Goal: Information Seeking & Learning: Find specific page/section

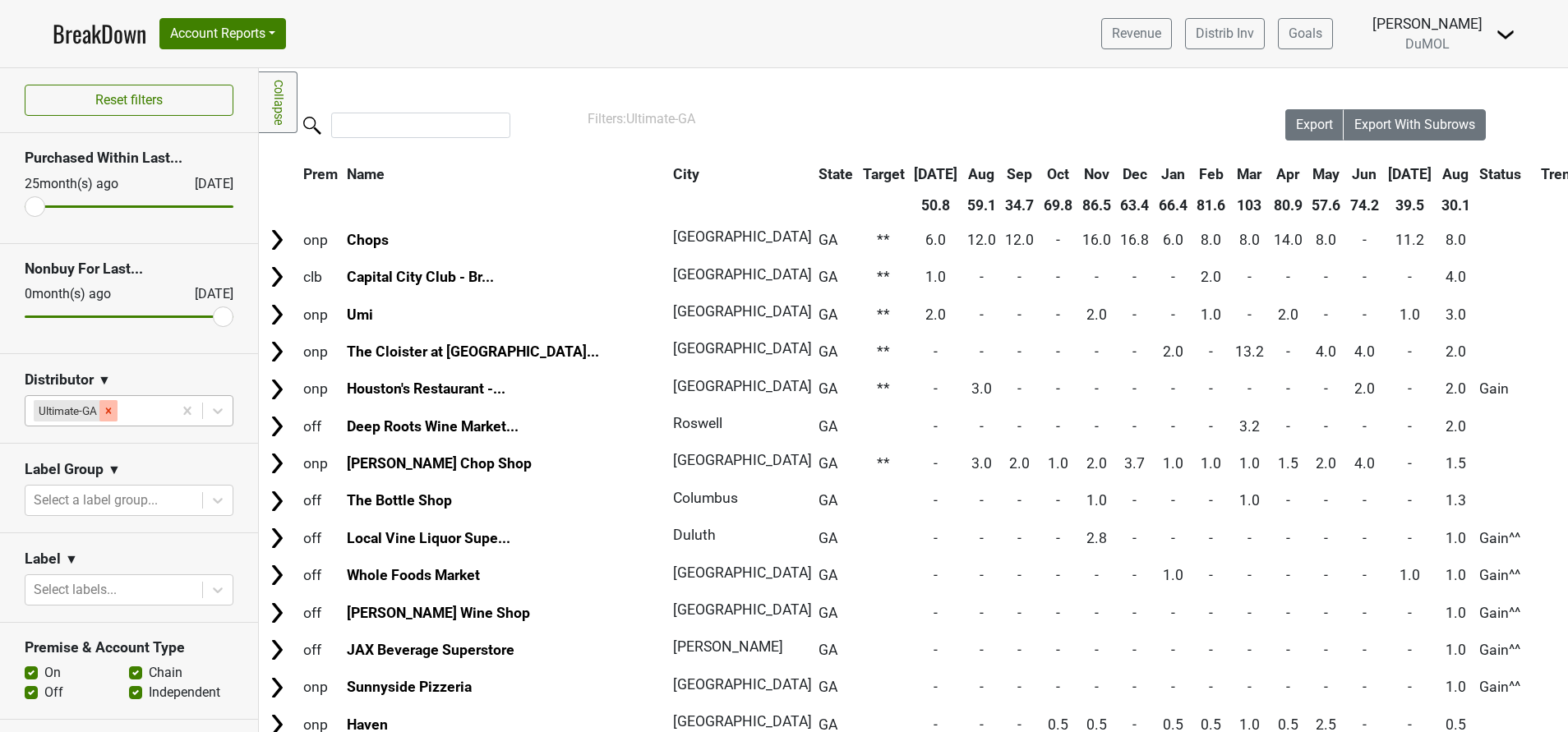
click at [118, 407] on div "Remove Ultimate-GA" at bounding box center [108, 410] width 18 height 21
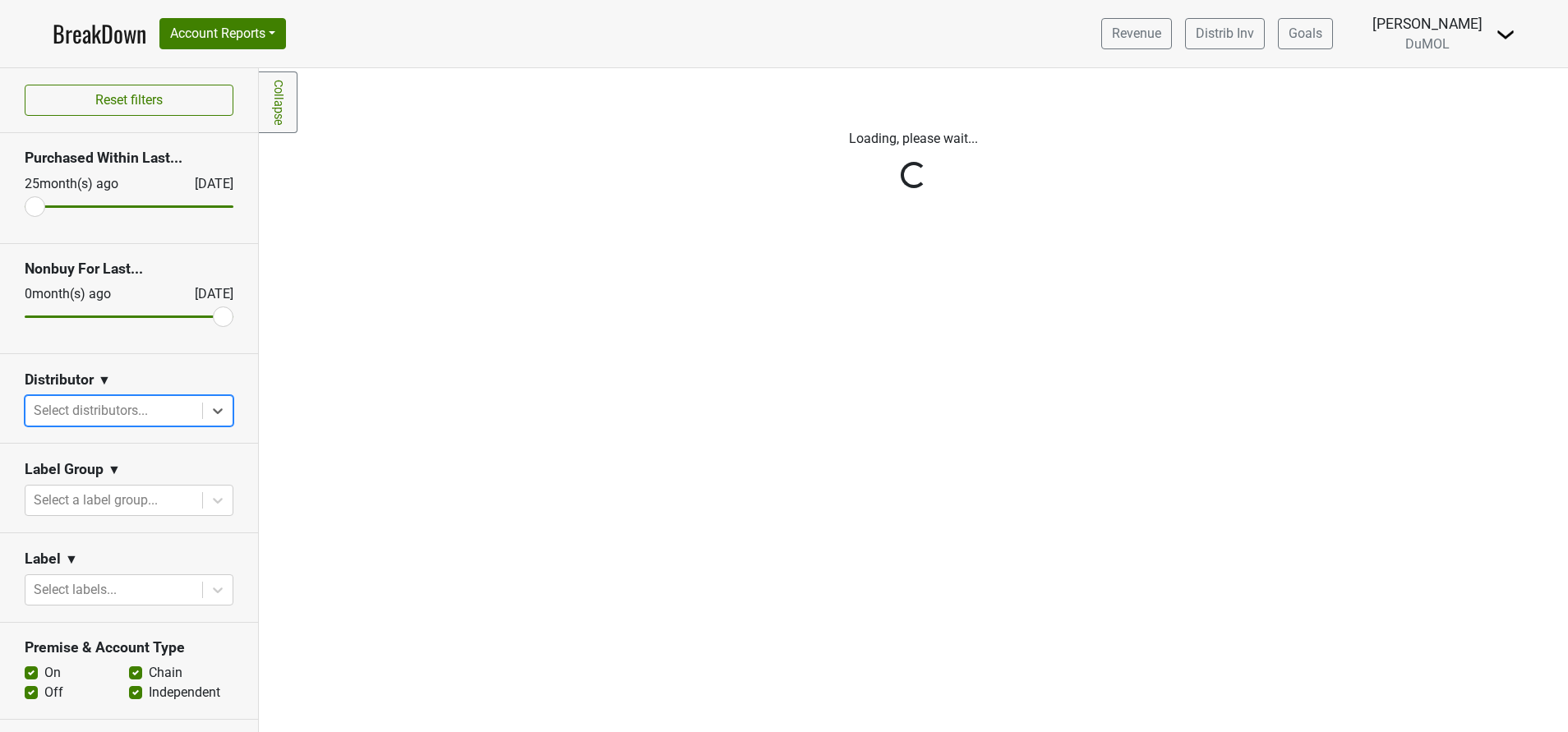
click at [193, 401] on div "Reset filters Purchased Within Last... 25 month(s) ago Aug '25 Nonbuy For Last.…" at bounding box center [130, 400] width 259 height 664
click at [195, 408] on div "Reset filters Purchased Within Last... 25 month(s) ago Aug '25 Nonbuy For Last.…" at bounding box center [130, 400] width 259 height 664
click at [95, 414] on div "Reset filters Purchased Within Last... 25 month(s) ago Aug '25 Nonbuy For Last.…" at bounding box center [130, 400] width 259 height 664
click at [90, 38] on link "BreakDown" at bounding box center [99, 33] width 94 height 34
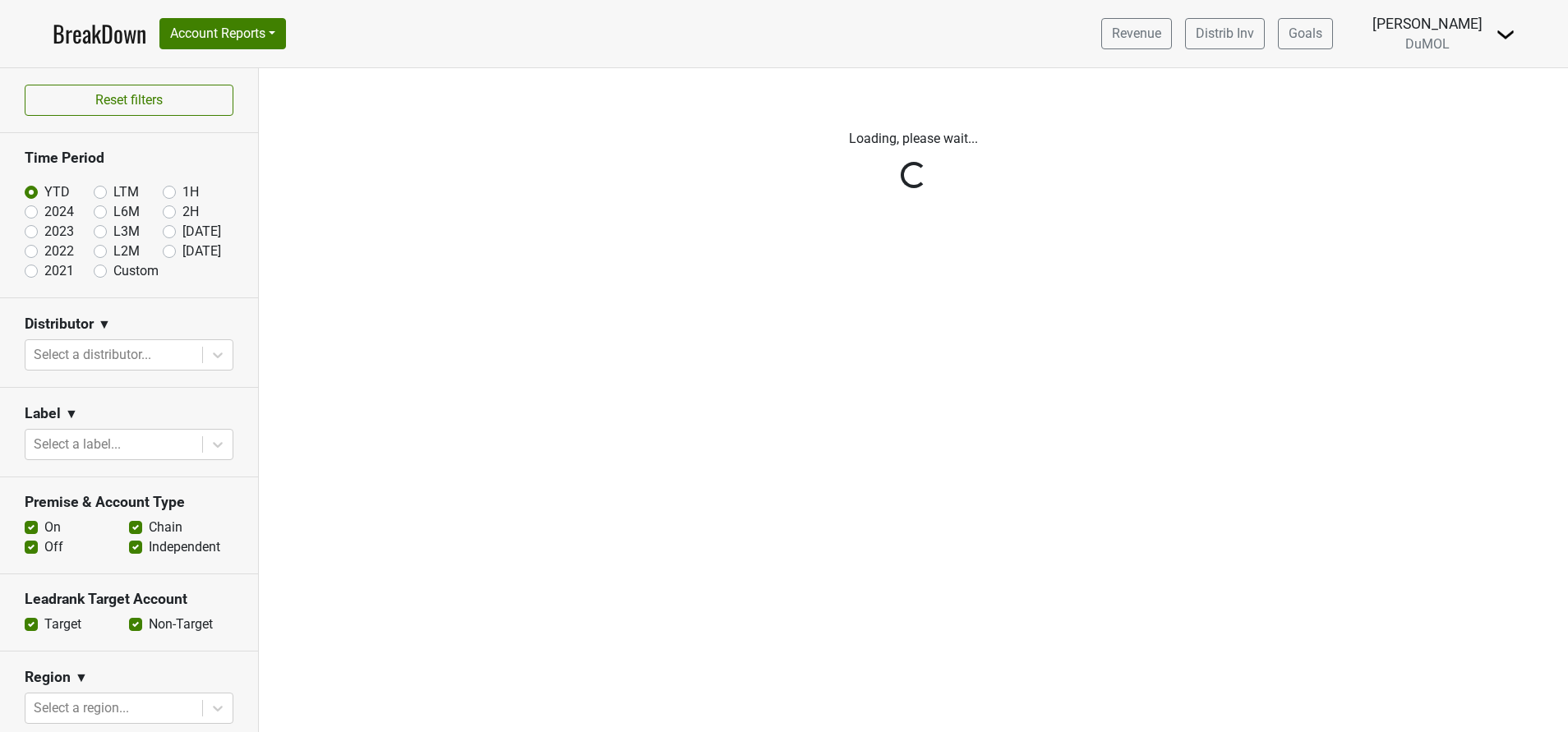
click at [200, 360] on div "Reset filters Time Period YTD LTM 1H 2024 L6M 2H 2023 L3M Jul '25 2022 L2M Aug …" at bounding box center [130, 400] width 259 height 664
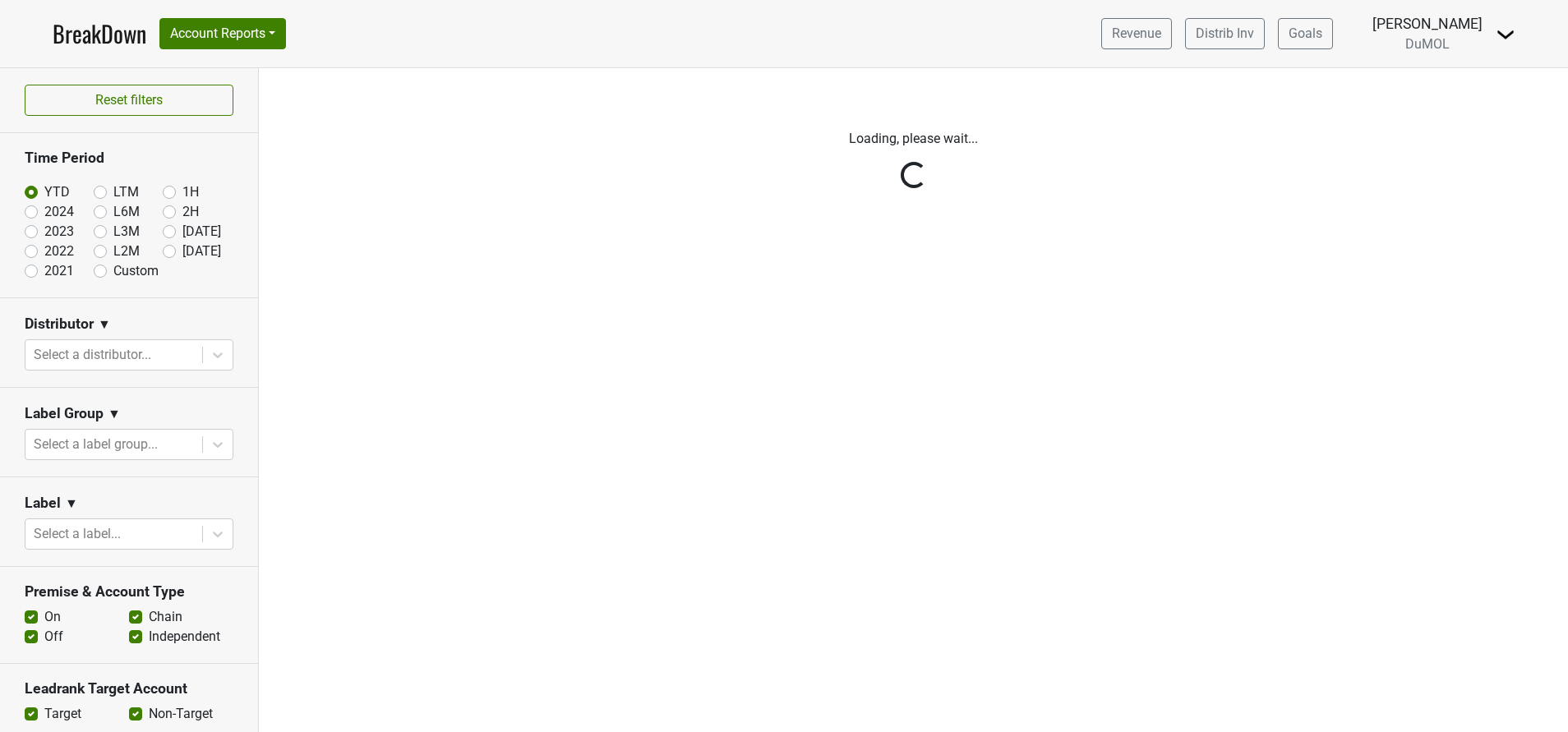
click at [119, 355] on div "Reset filters Time Period YTD LTM 1H 2024 L6M 2H 2023 L3M Jul '25 2022 L2M Aug …" at bounding box center [130, 400] width 259 height 664
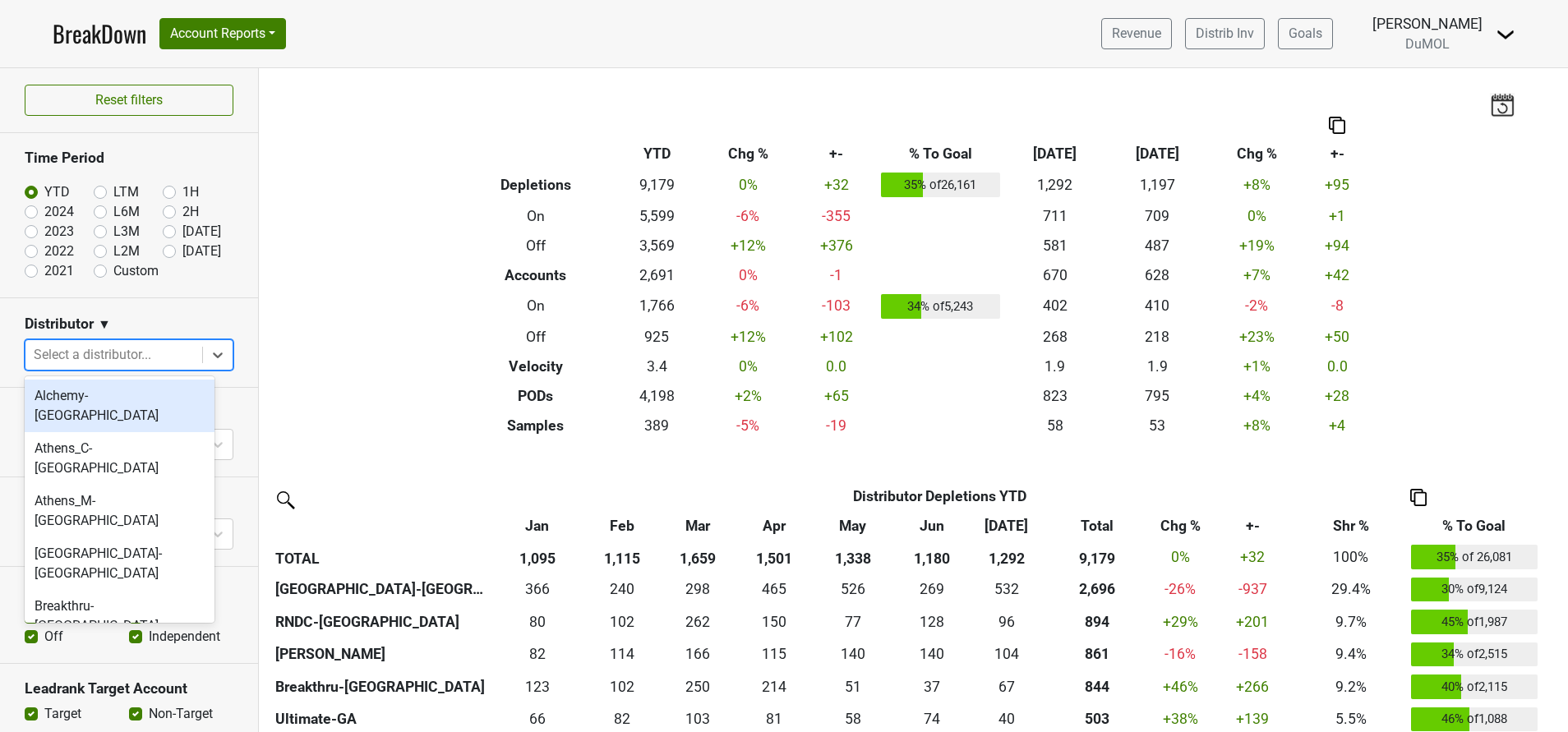
click at [174, 359] on div at bounding box center [113, 354] width 160 height 23
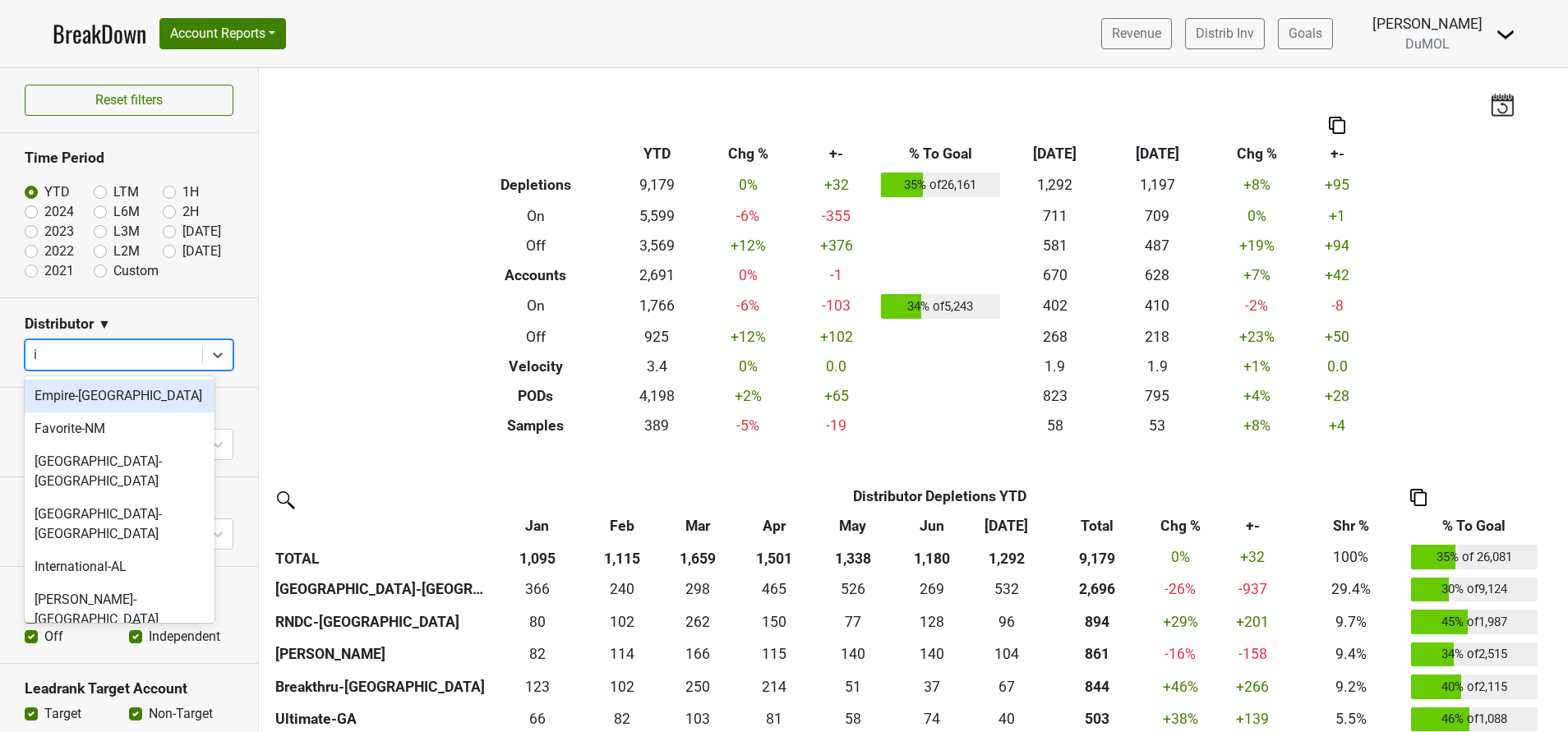
type input "in"
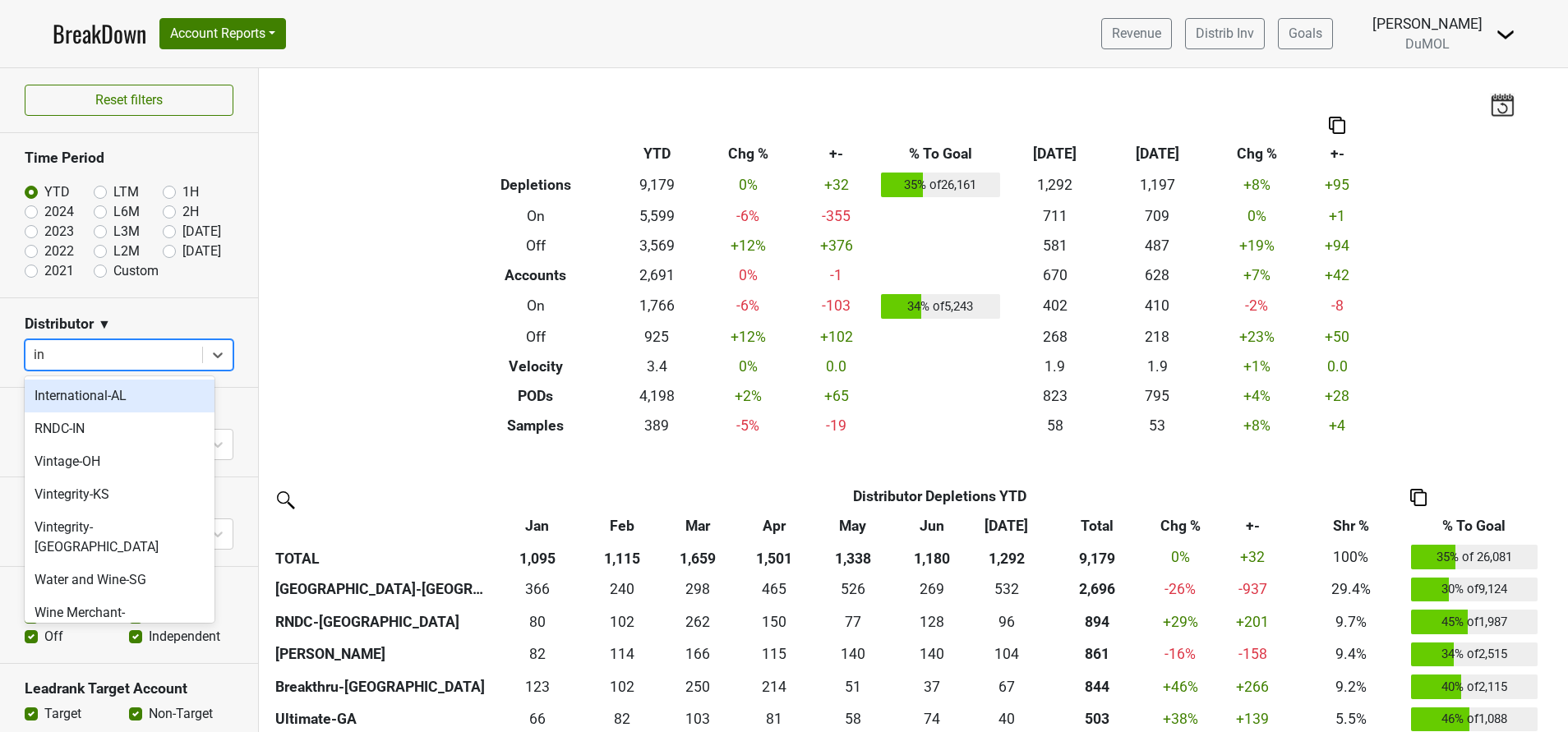
click at [97, 392] on div "International-AL" at bounding box center [119, 396] width 190 height 33
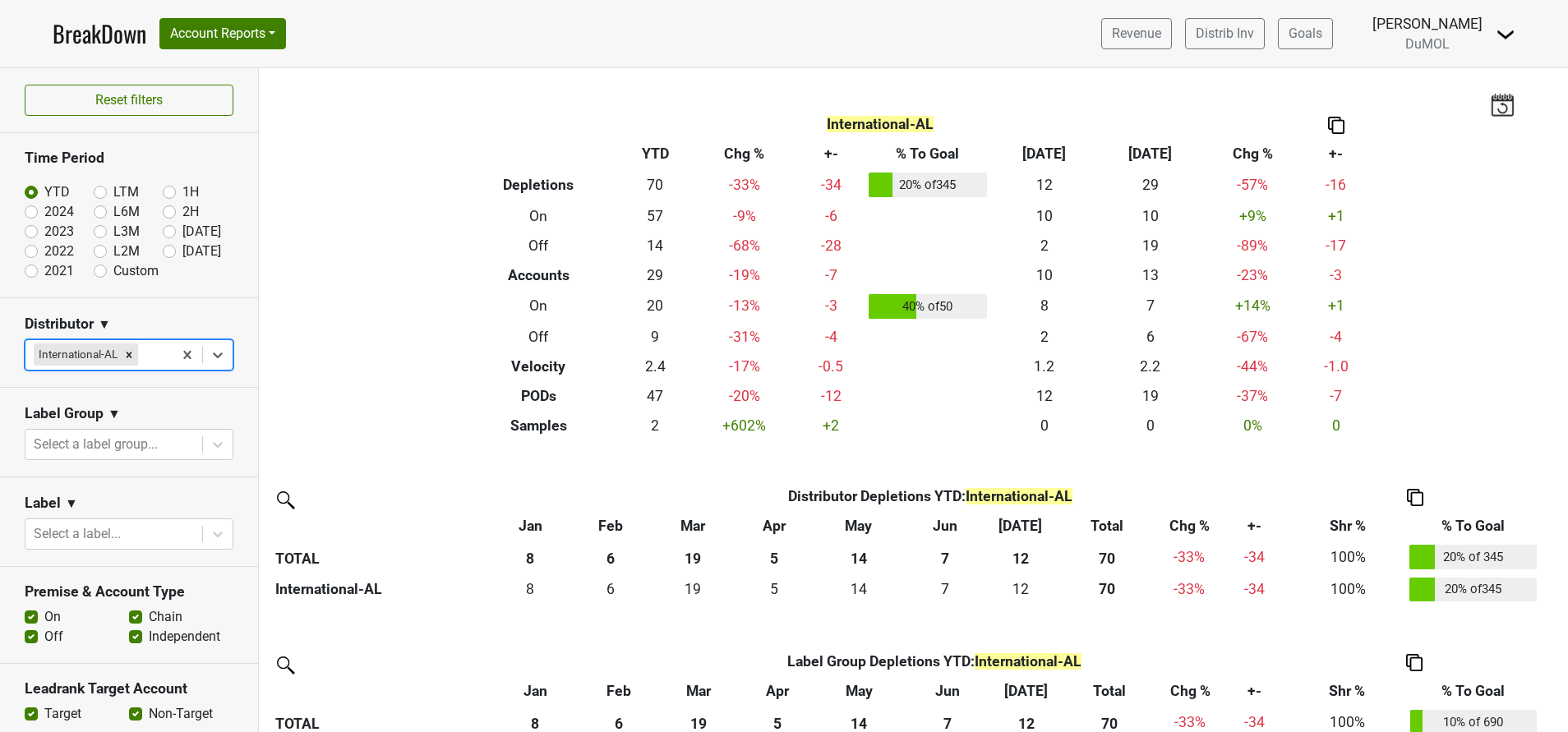
click at [1510, 36] on img at bounding box center [1505, 34] width 20 height 20
click at [1473, 104] on link "Open Leadrank" at bounding box center [1450, 93] width 130 height 27
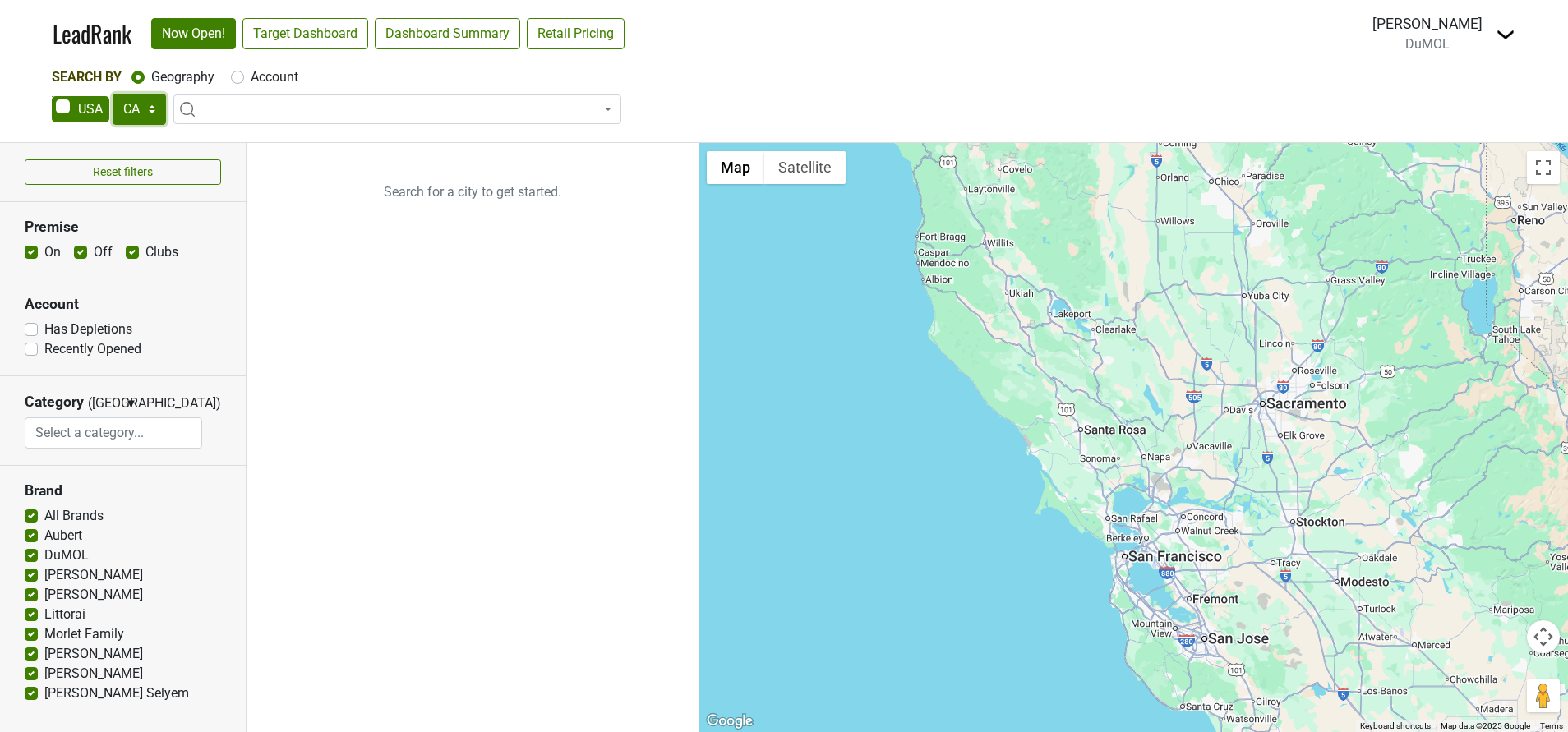
click at [157, 102] on select "AK AL AR AZ CA CO CT DC DE FL GA HI IA ID IL IN KS KY LA MA MD ME MI MN MO MS M…" at bounding box center [139, 109] width 53 height 31
select select "AL"
click at [112, 94] on select "AK AL AR AZ CA CO CT DC DE FL GA HI IA ID IL IN KS KY LA MA MD ME MI MN MO MS M…" at bounding box center [139, 109] width 53 height 31
click at [294, 28] on link "Target Dashboard" at bounding box center [306, 33] width 126 height 31
click at [326, 103] on span at bounding box center [397, 109] width 448 height 29
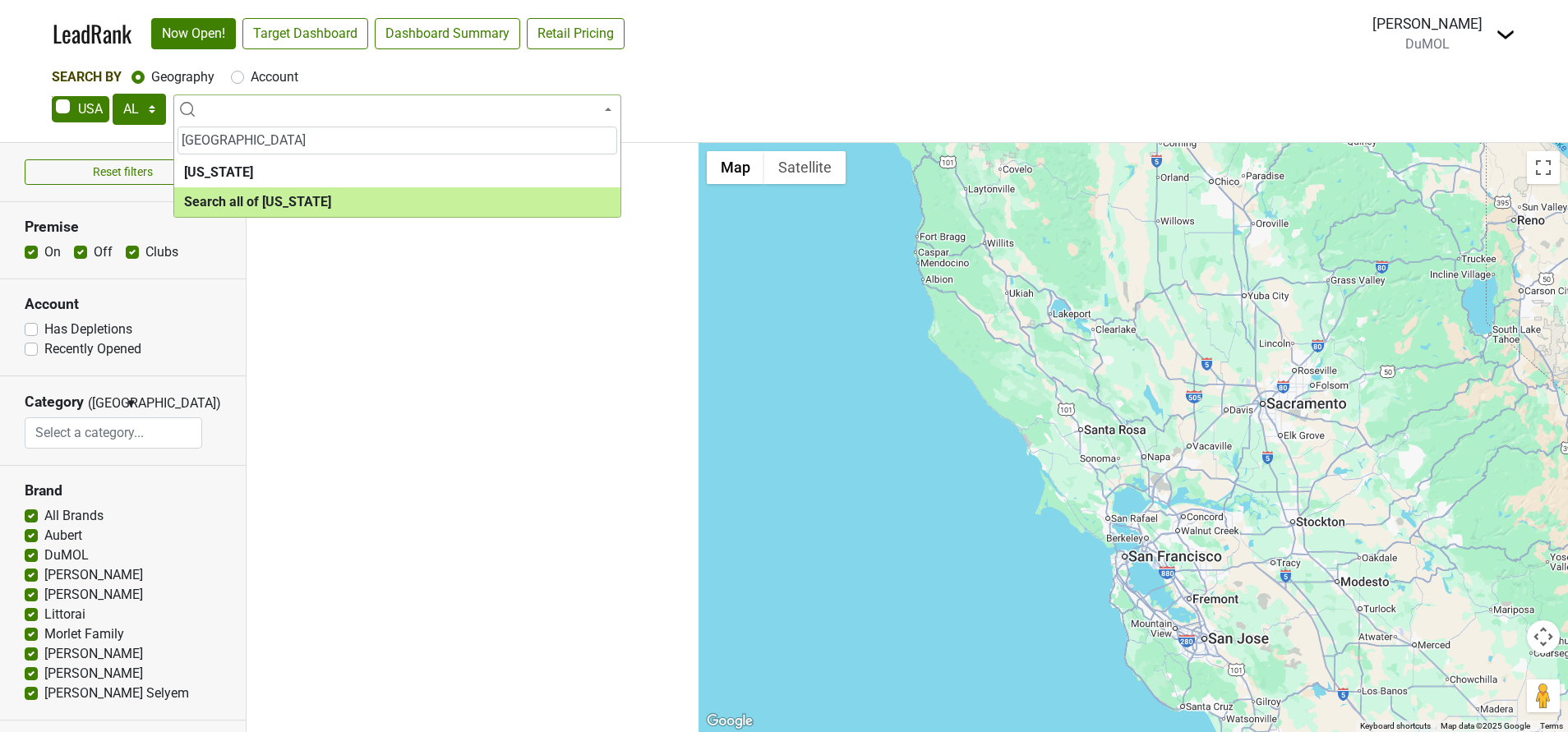
type input "huntsville"
select select "ALL_AL"
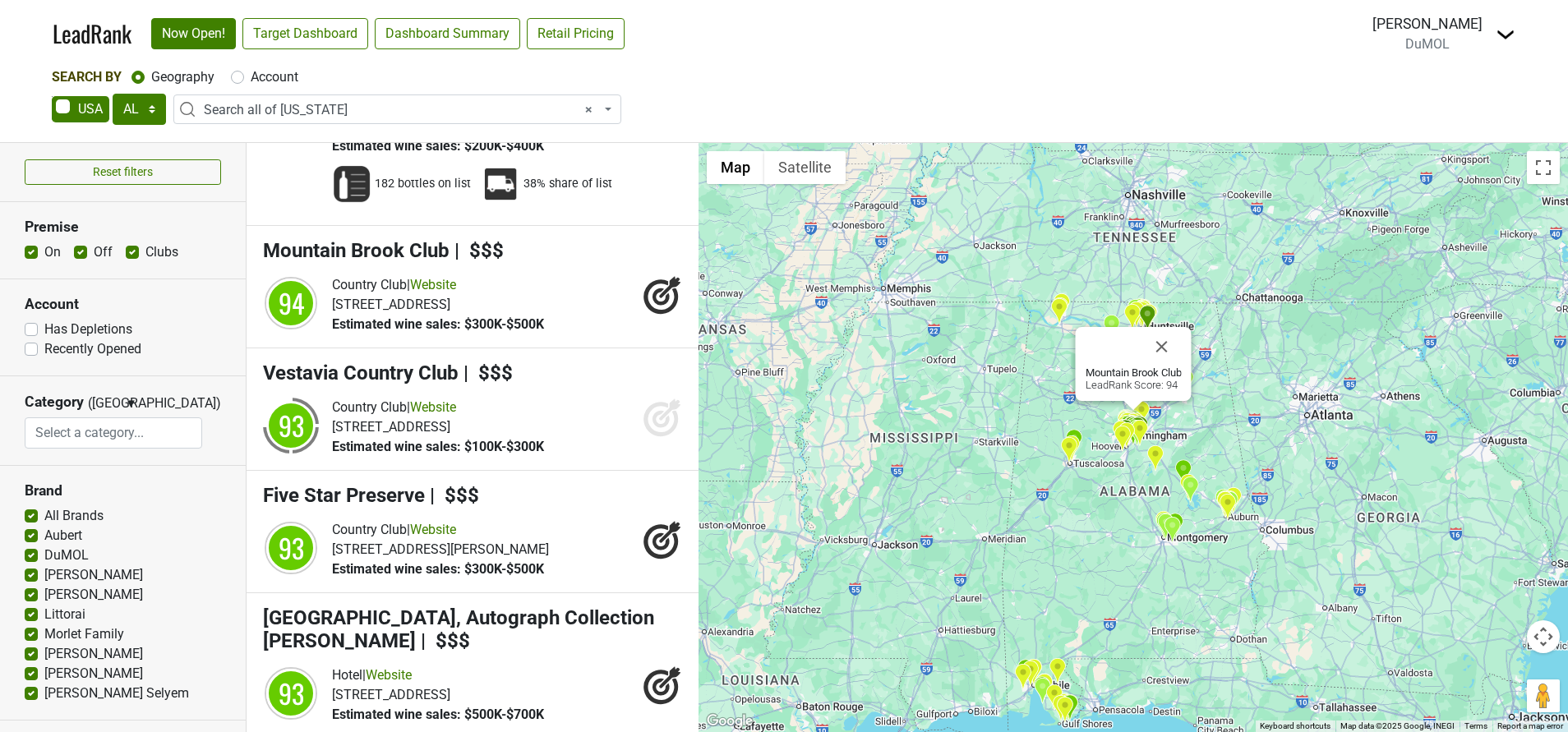
scroll to position [1110, 0]
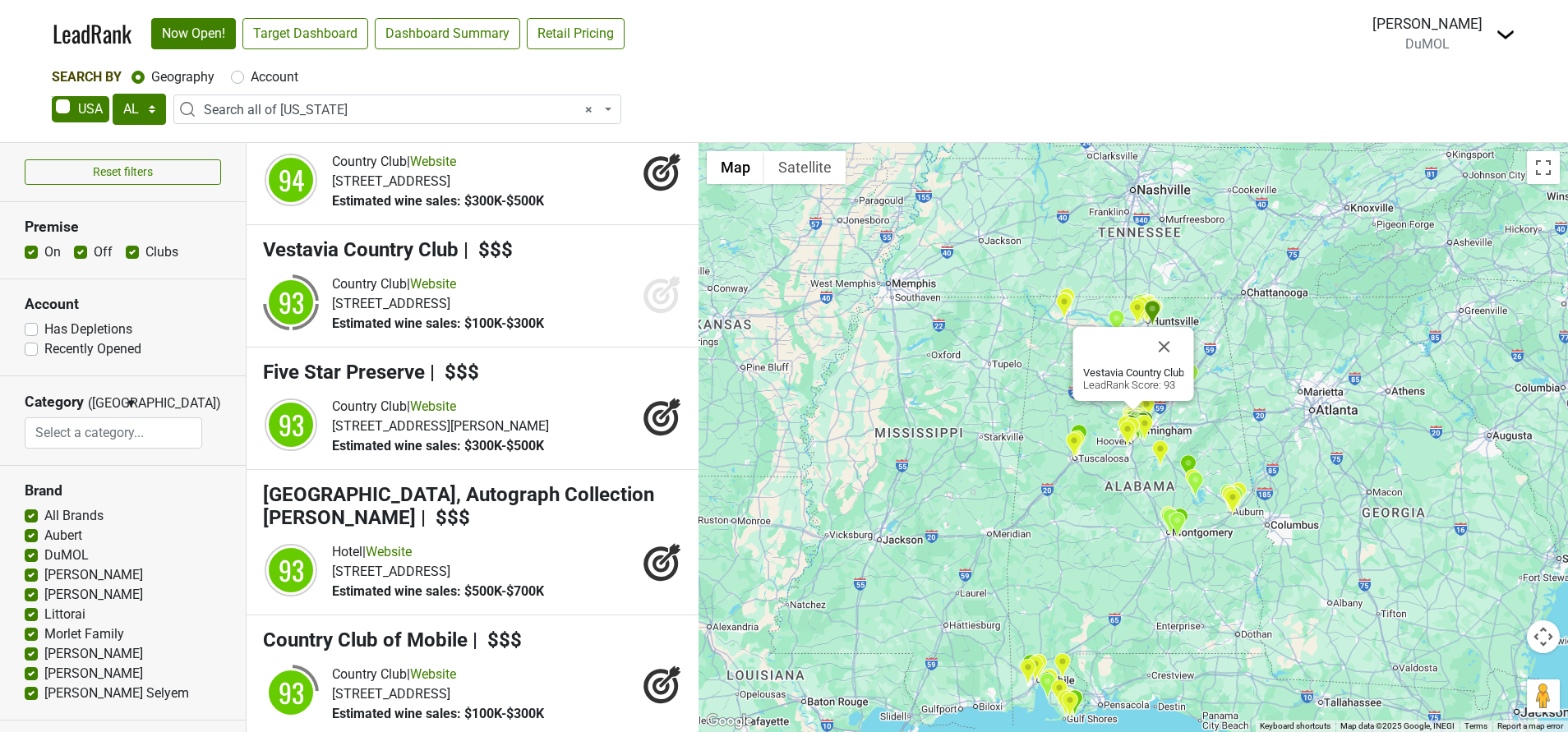
click at [652, 305] on icon at bounding box center [661, 296] width 17 height 17
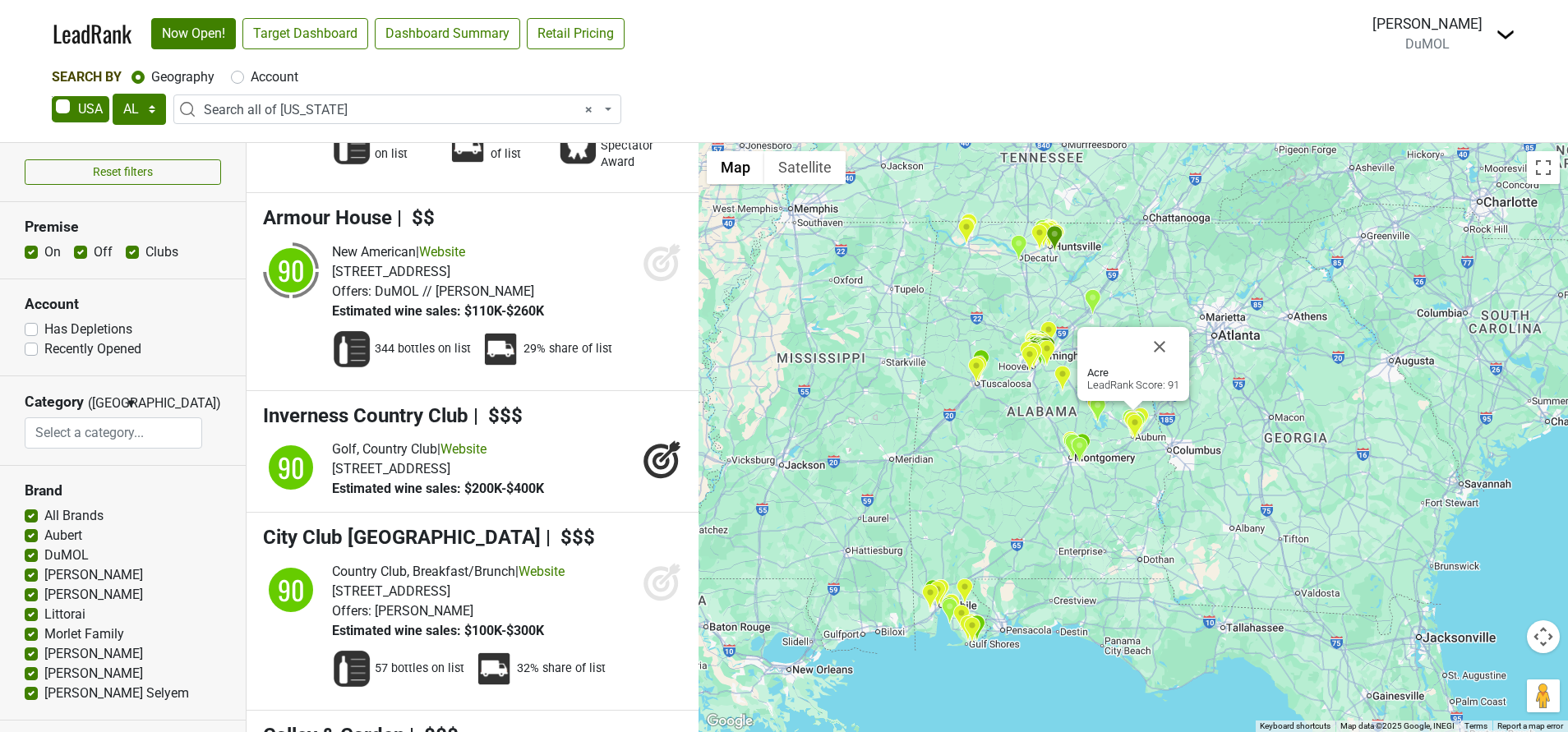
scroll to position [3329, 0]
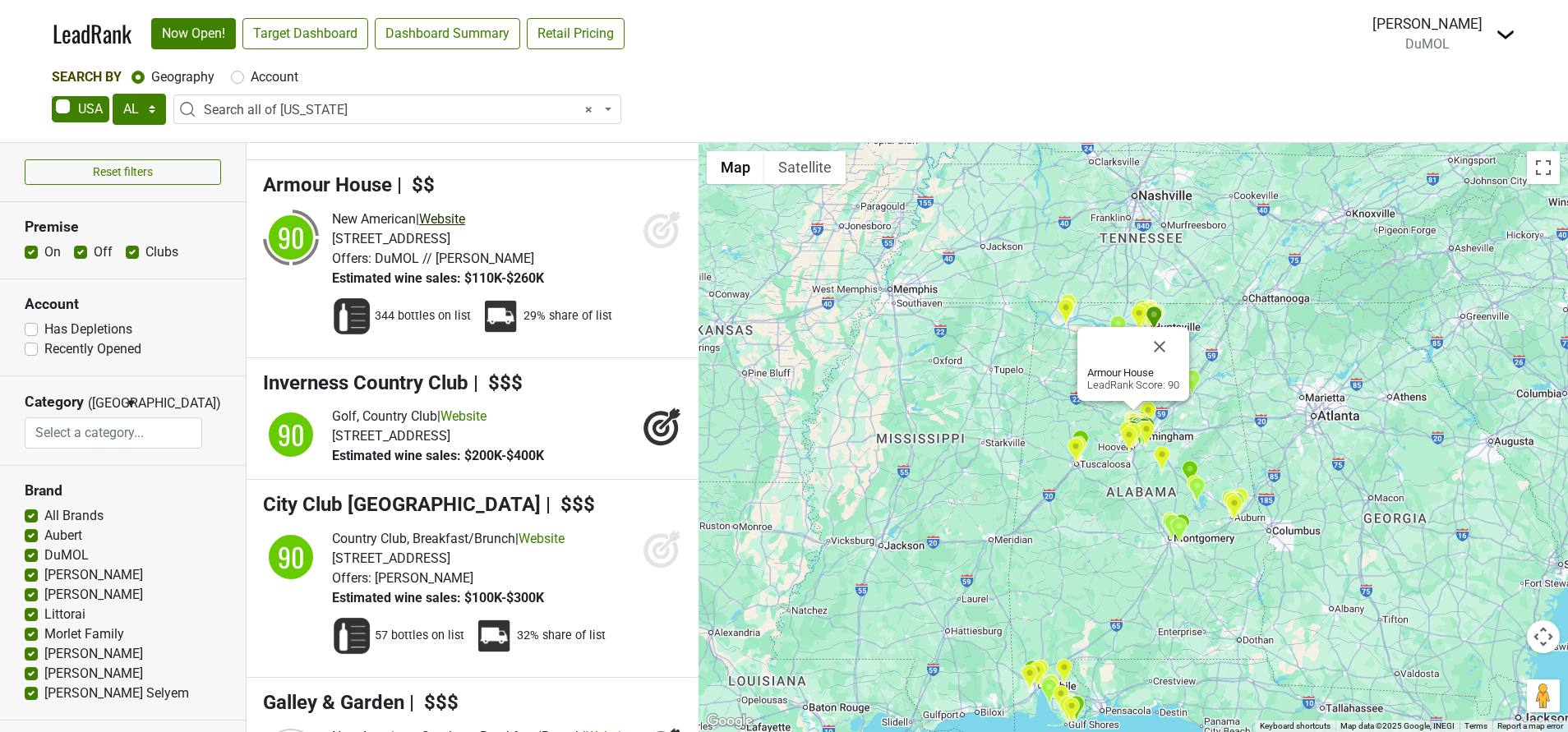
click at [456, 227] on link "Website" at bounding box center [442, 219] width 46 height 15
click at [644, 244] on icon at bounding box center [661, 231] width 34 height 34
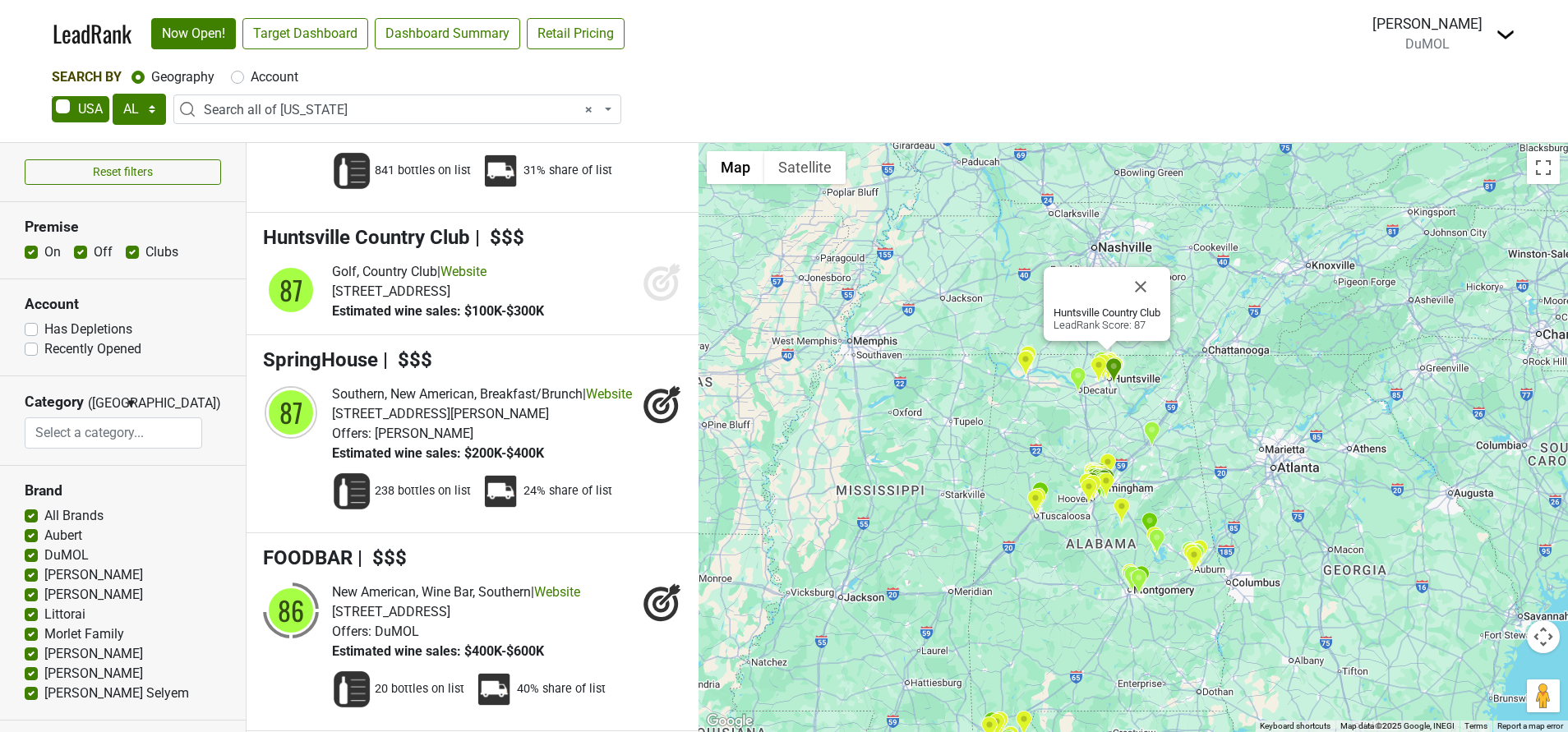
scroll to position [5054, 0]
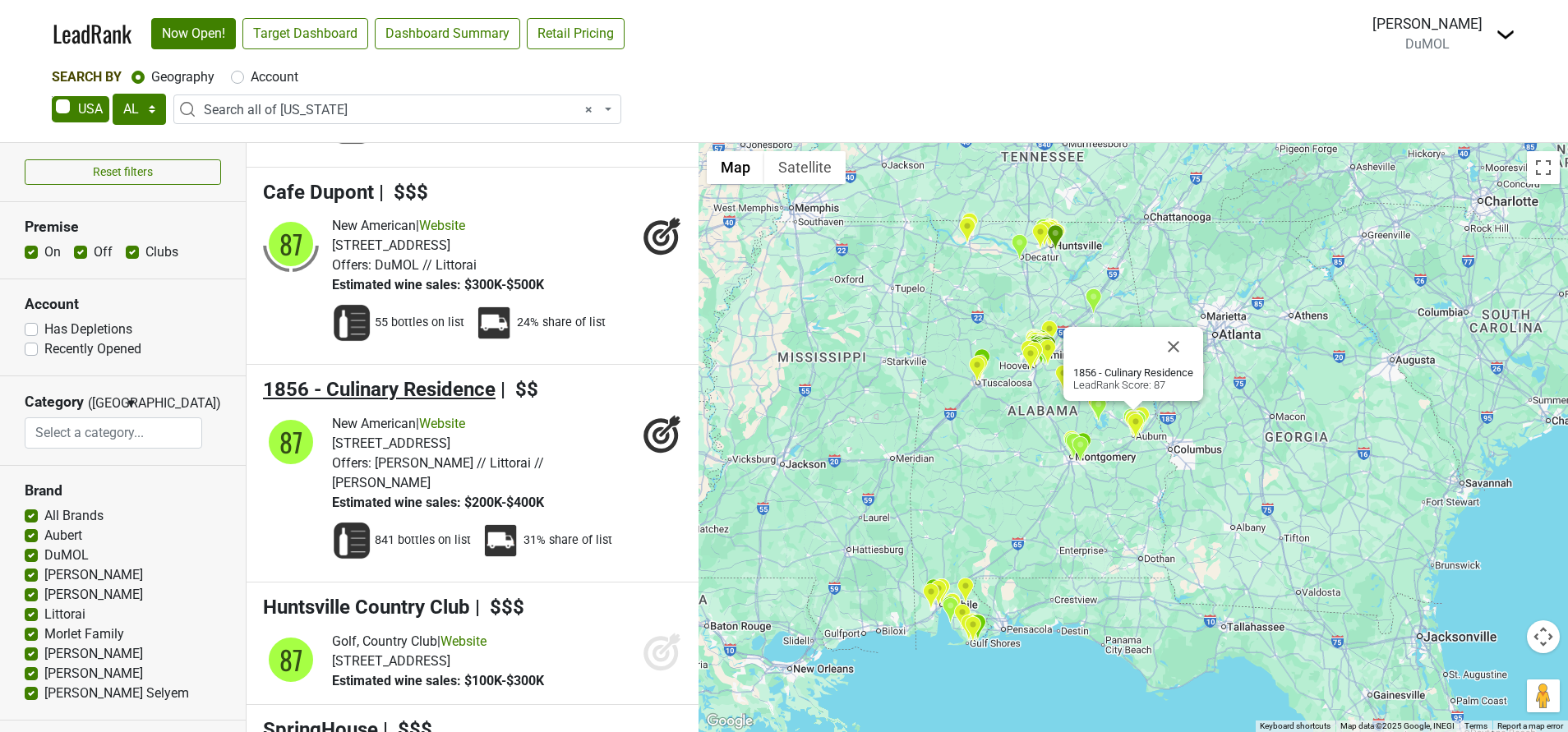
click at [463, 401] on span "1856 - Culinary Residence" at bounding box center [378, 390] width 233 height 23
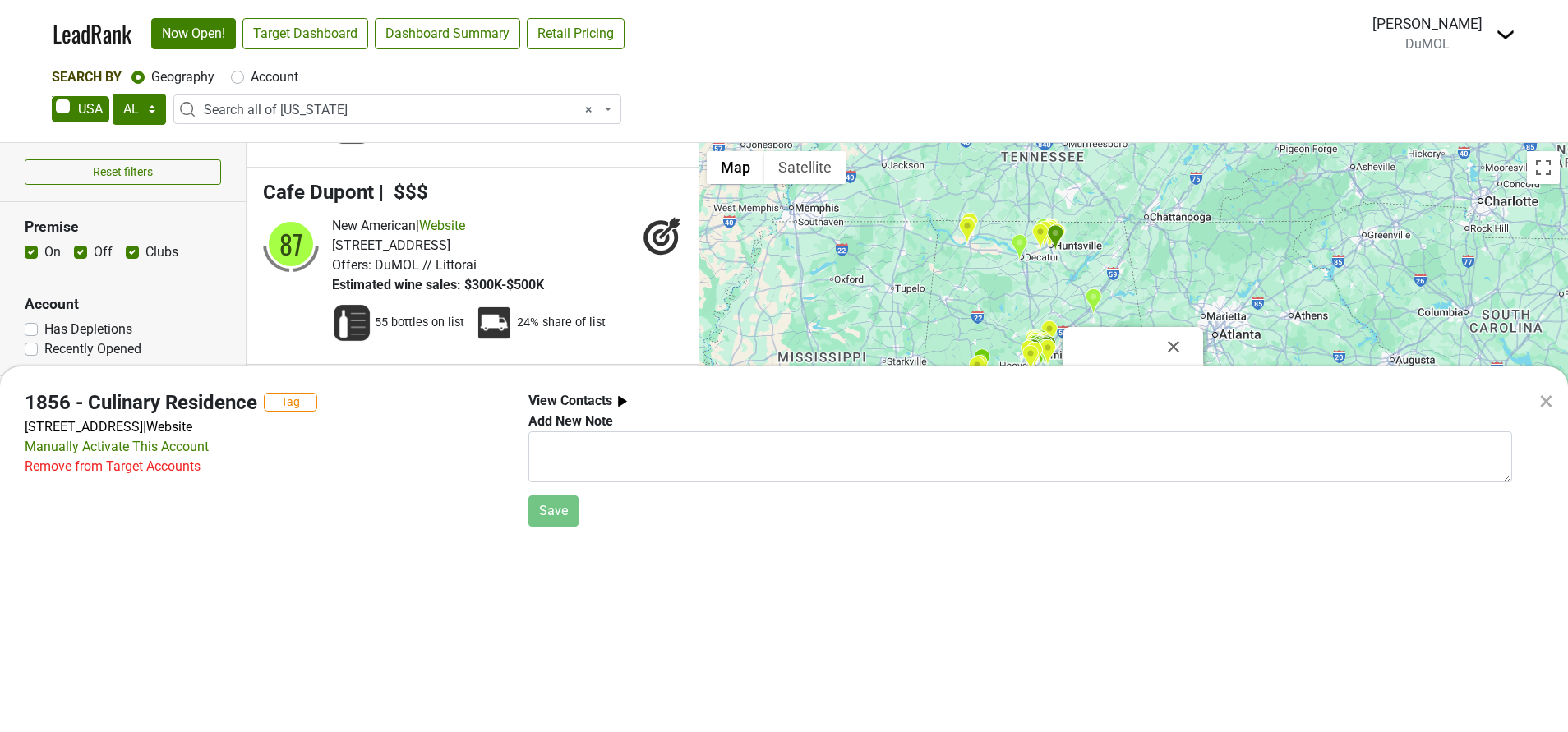
click at [1549, 405] on div "×" at bounding box center [1547, 401] width 14 height 39
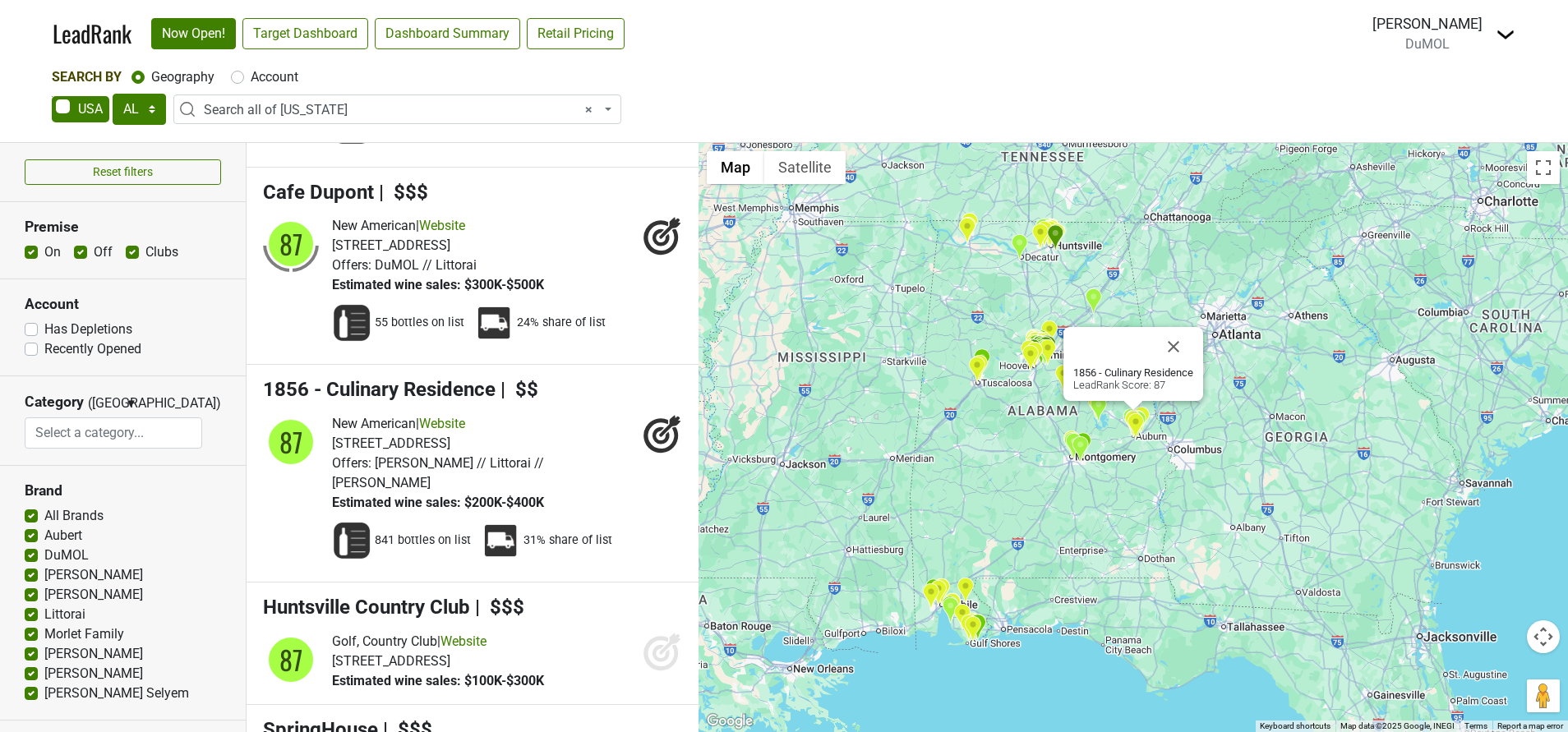
scroll to position [5177, 0]
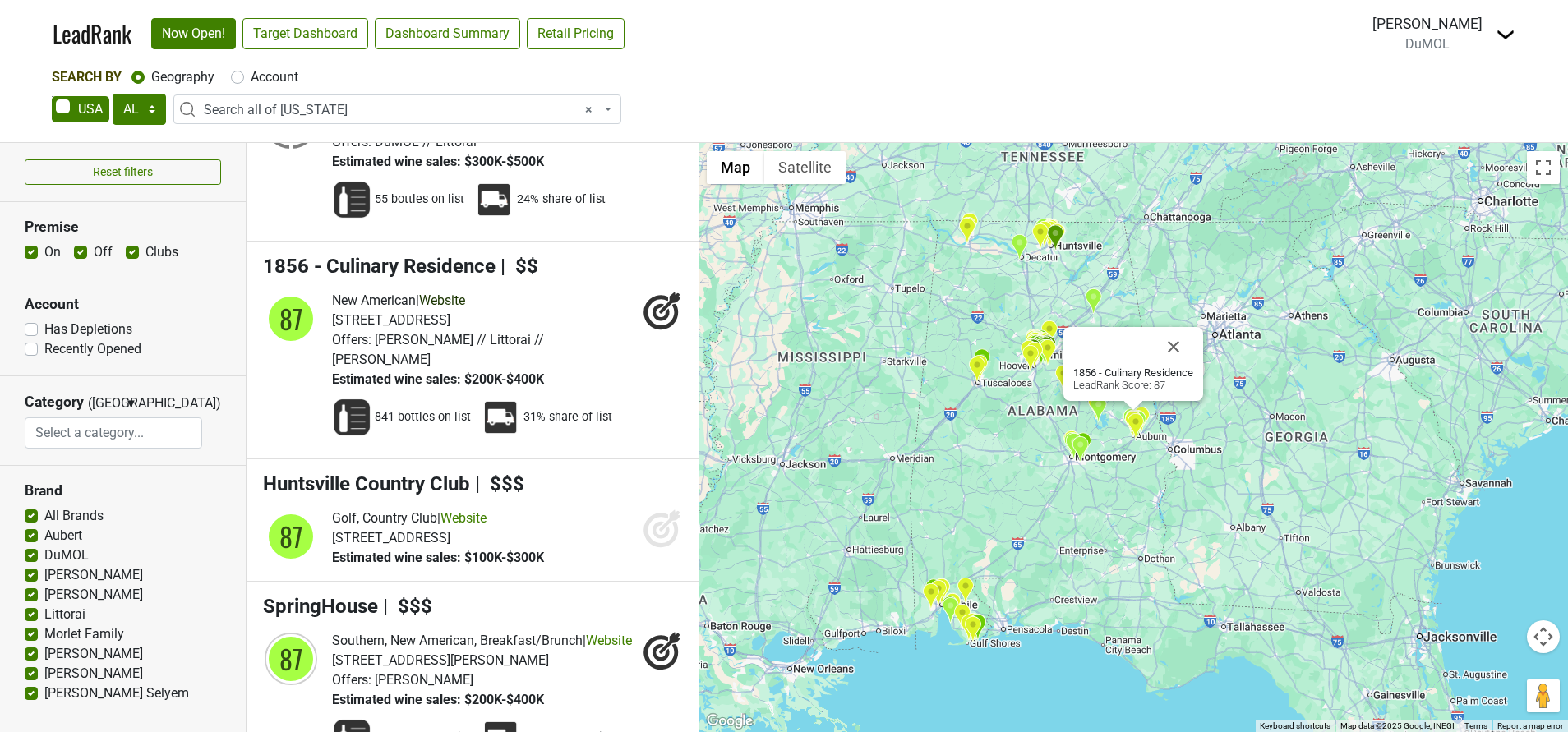
click at [455, 308] on link "Website" at bounding box center [442, 300] width 46 height 15
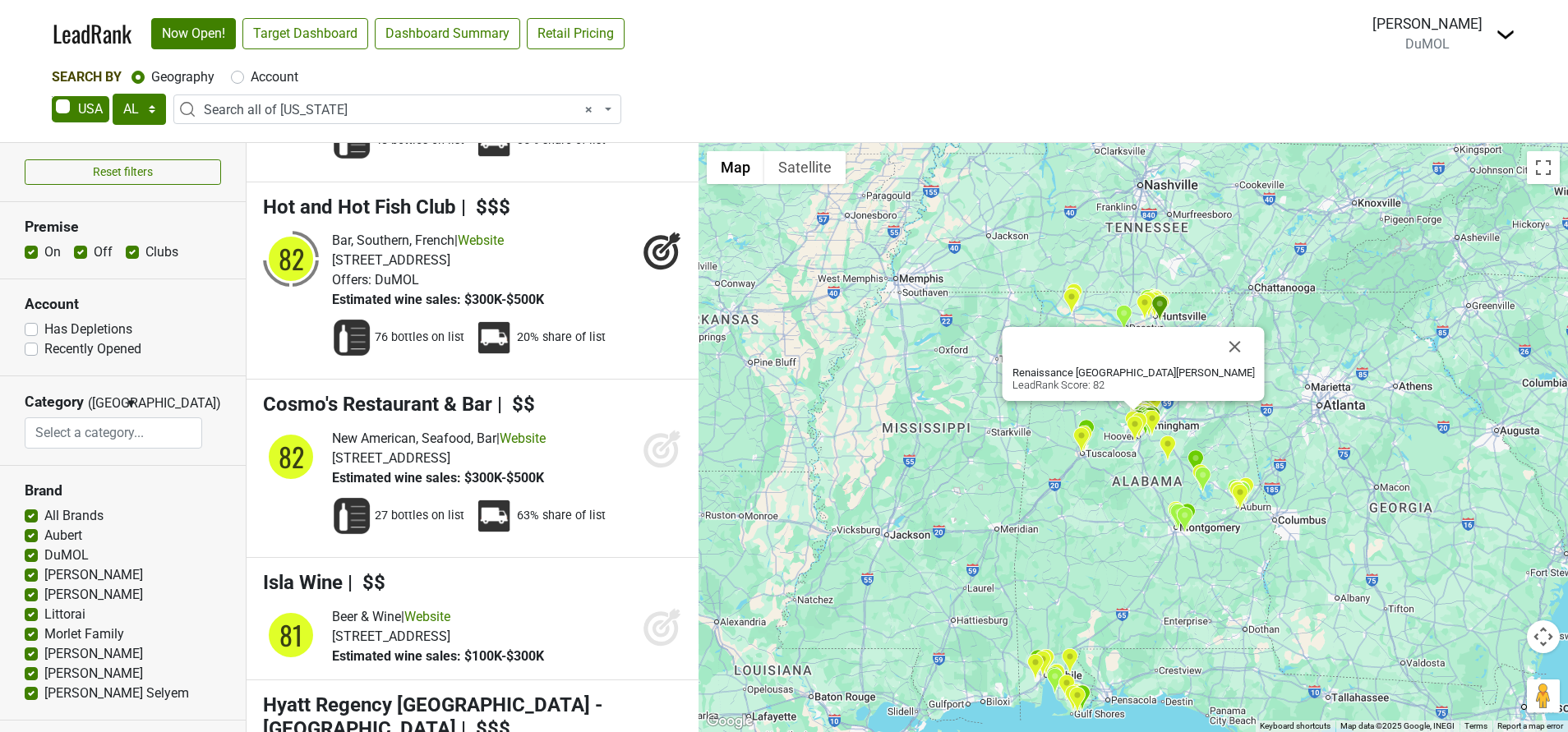
scroll to position [12821, 0]
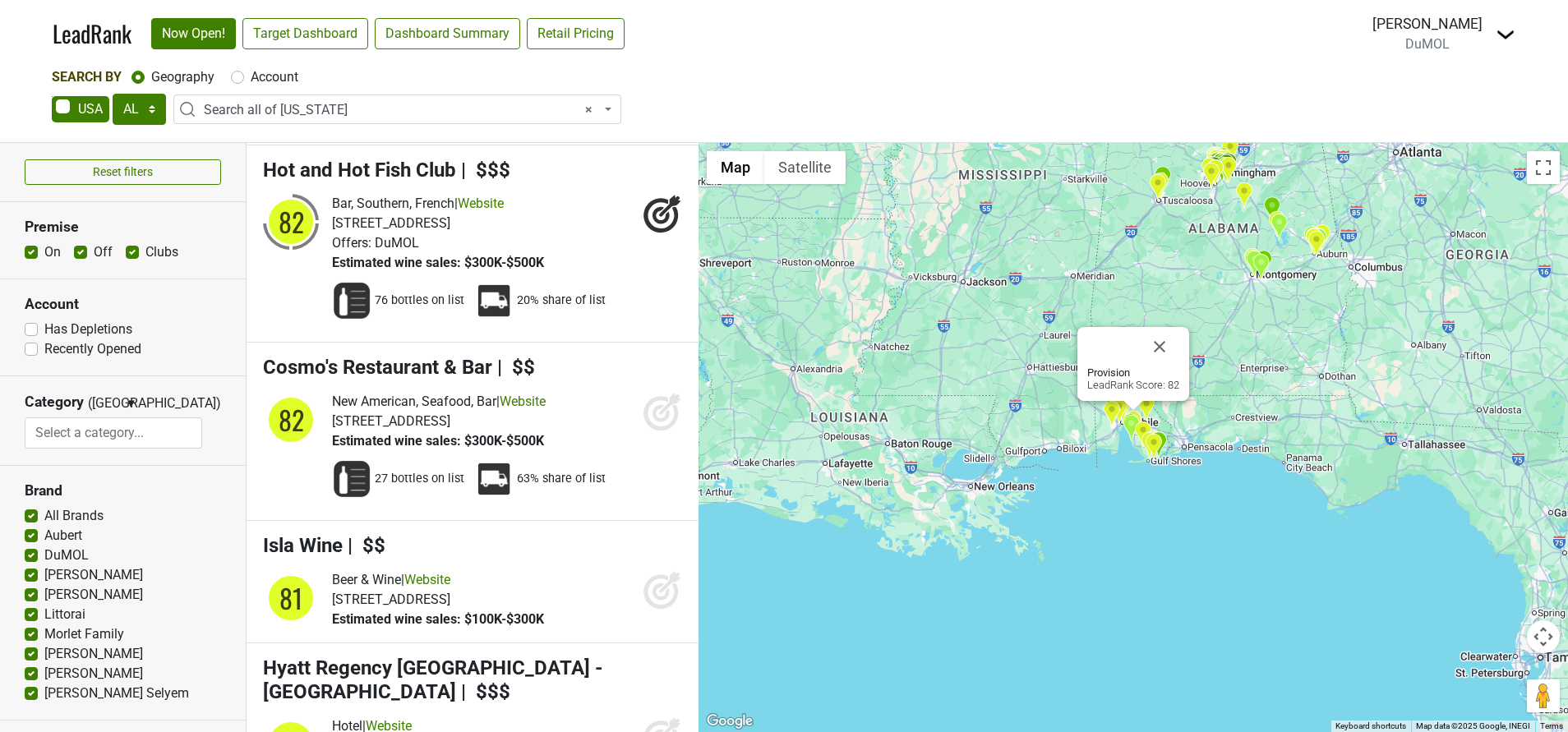
click at [251, 81] on label "Account" at bounding box center [275, 77] width 48 height 20
click at [239, 81] on input "Account" at bounding box center [237, 76] width 13 height 16
radio input "true"
select select
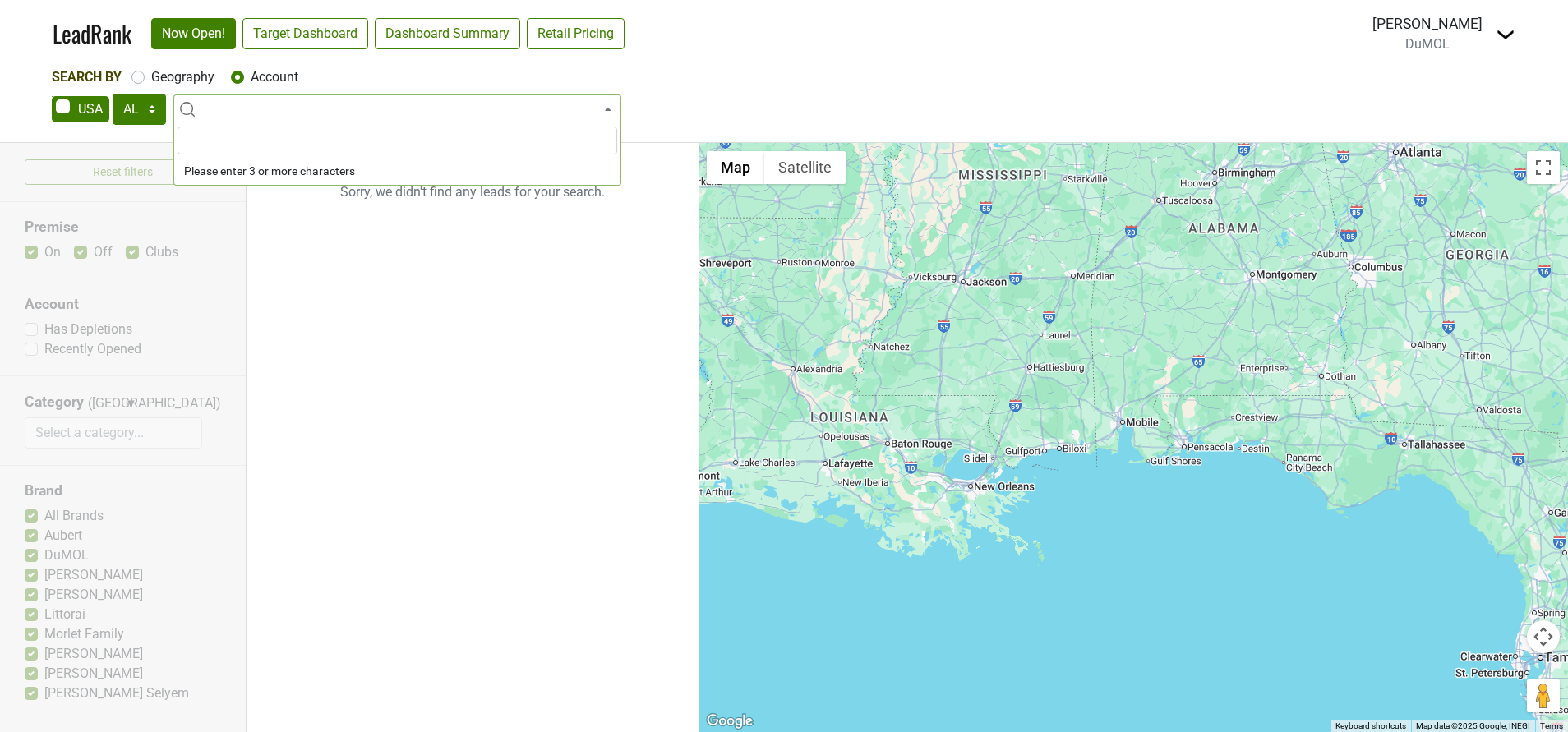
scroll to position [0, 0]
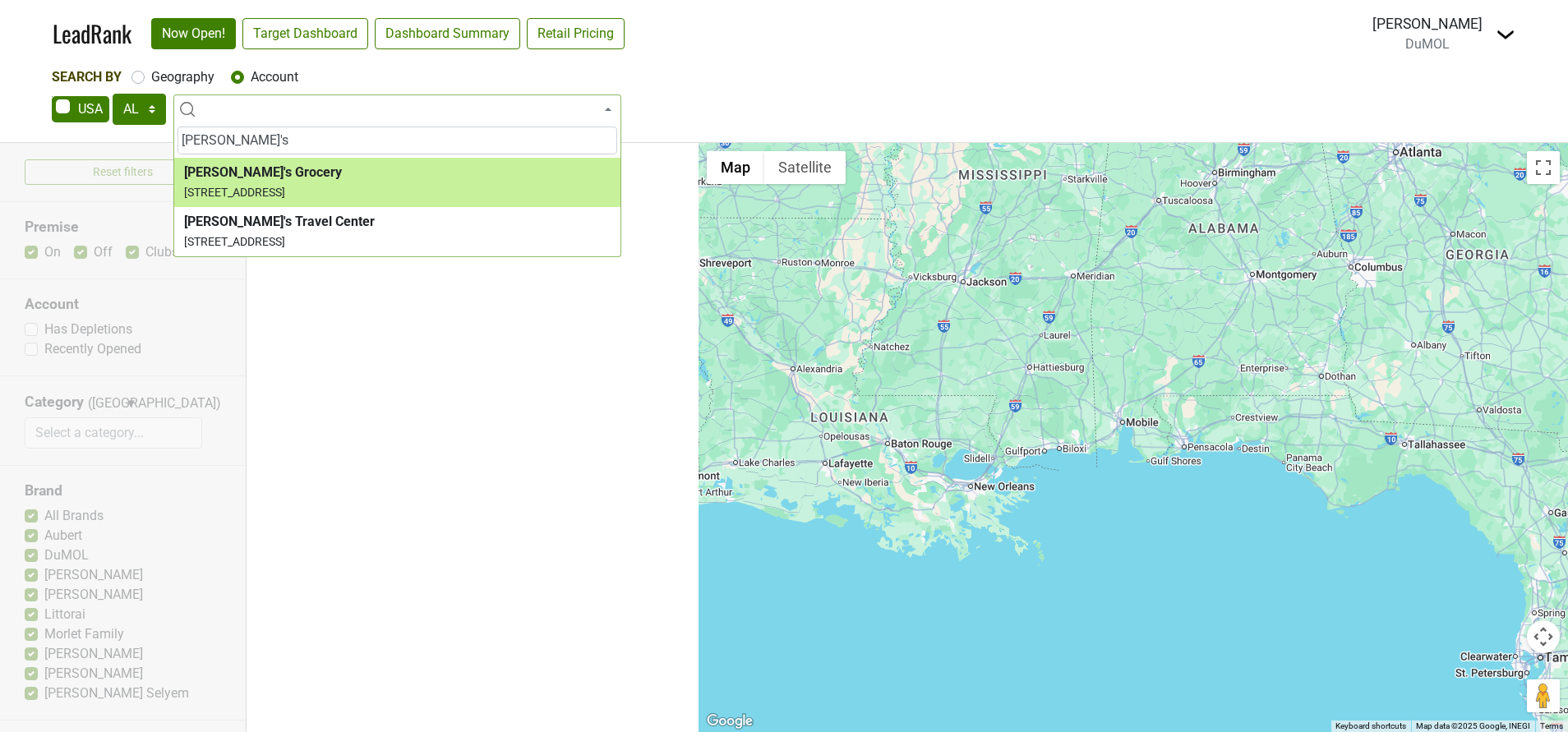
type input "mary's"
select select "123566878"
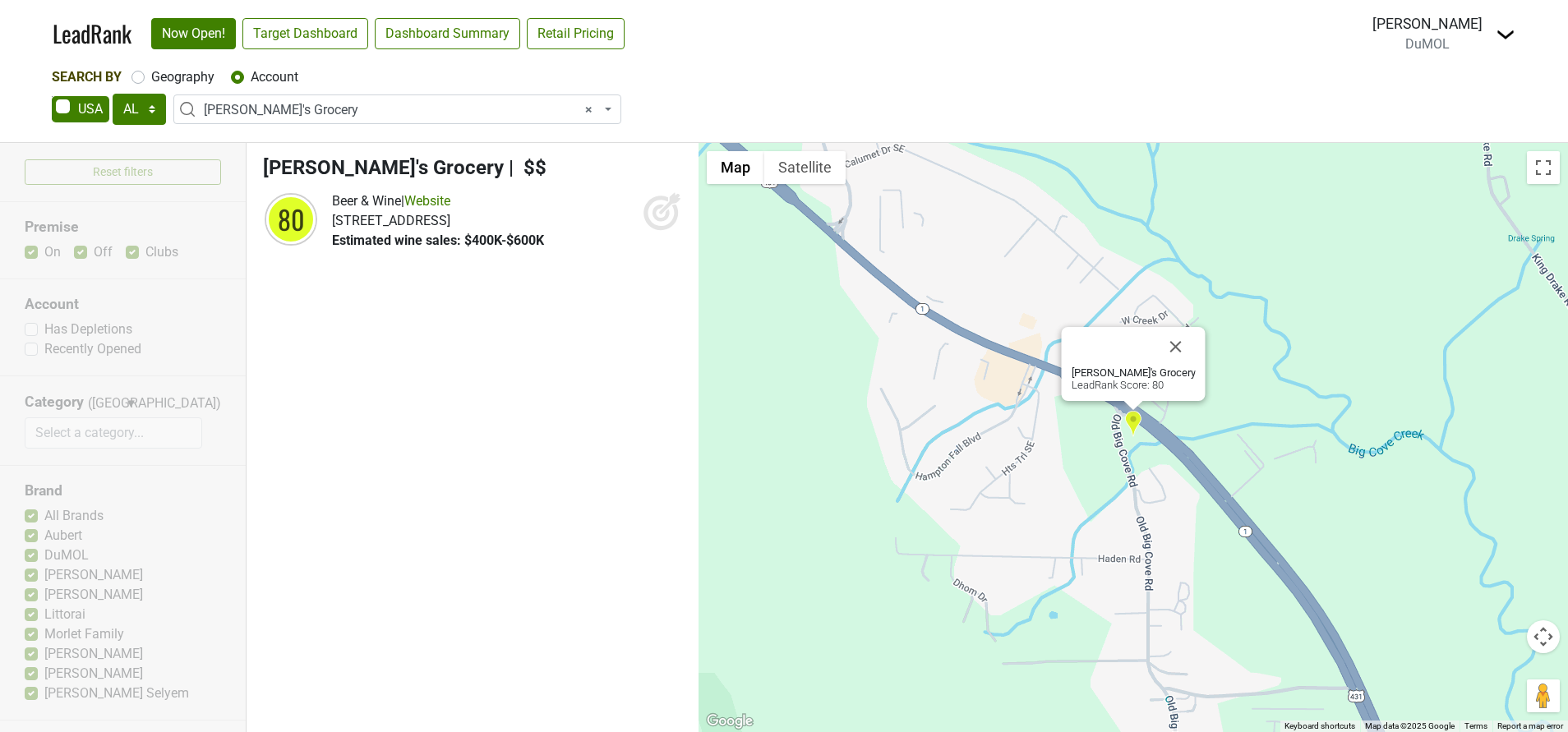
click at [657, 221] on icon at bounding box center [661, 213] width 17 height 17
click at [594, 112] on span "× Mary's Grocery" at bounding box center [403, 110] width 397 height 20
click at [151, 76] on label "Geography" at bounding box center [183, 77] width 64 height 20
click at [135, 76] on input "Geography" at bounding box center [137, 76] width 13 height 16
radio input "true"
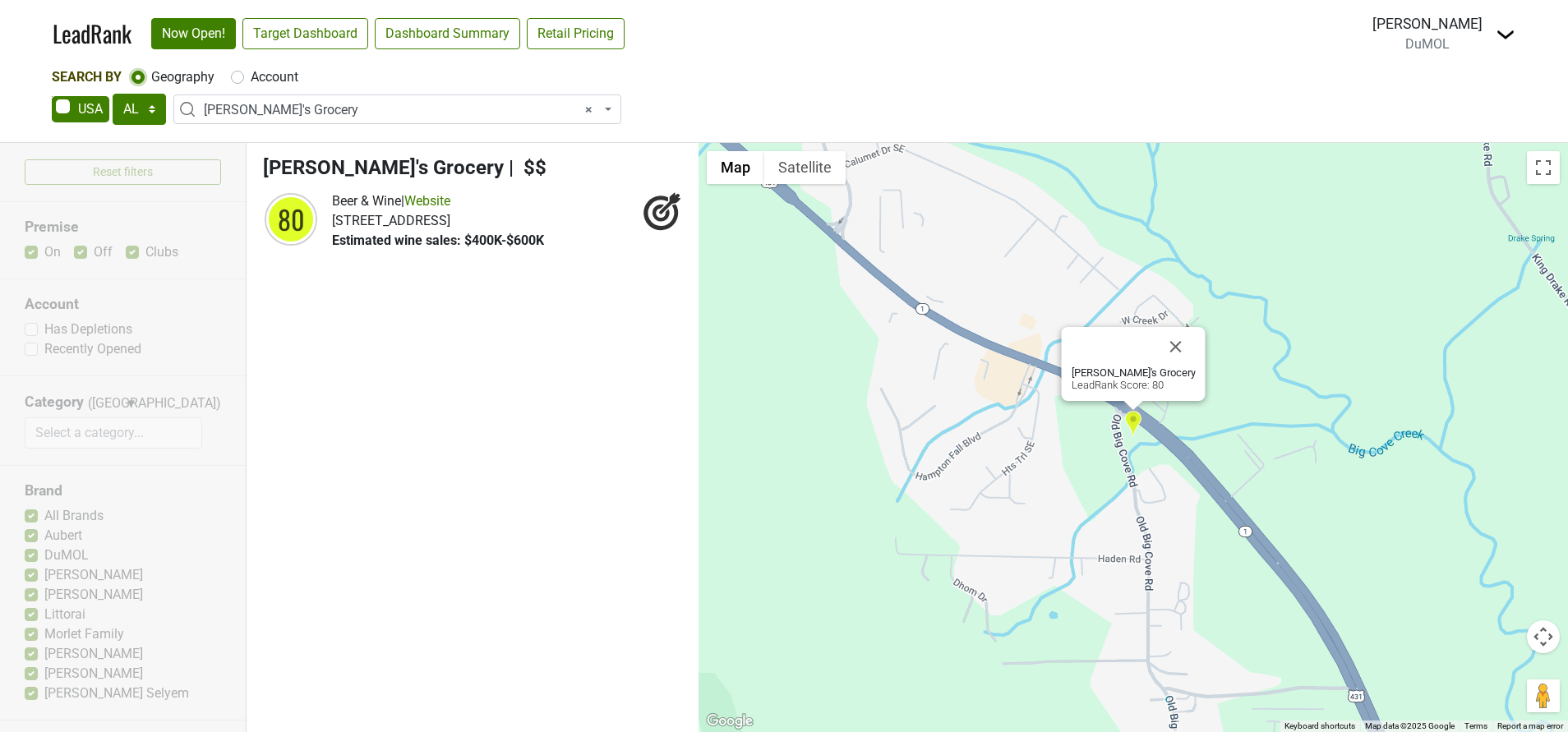
select select
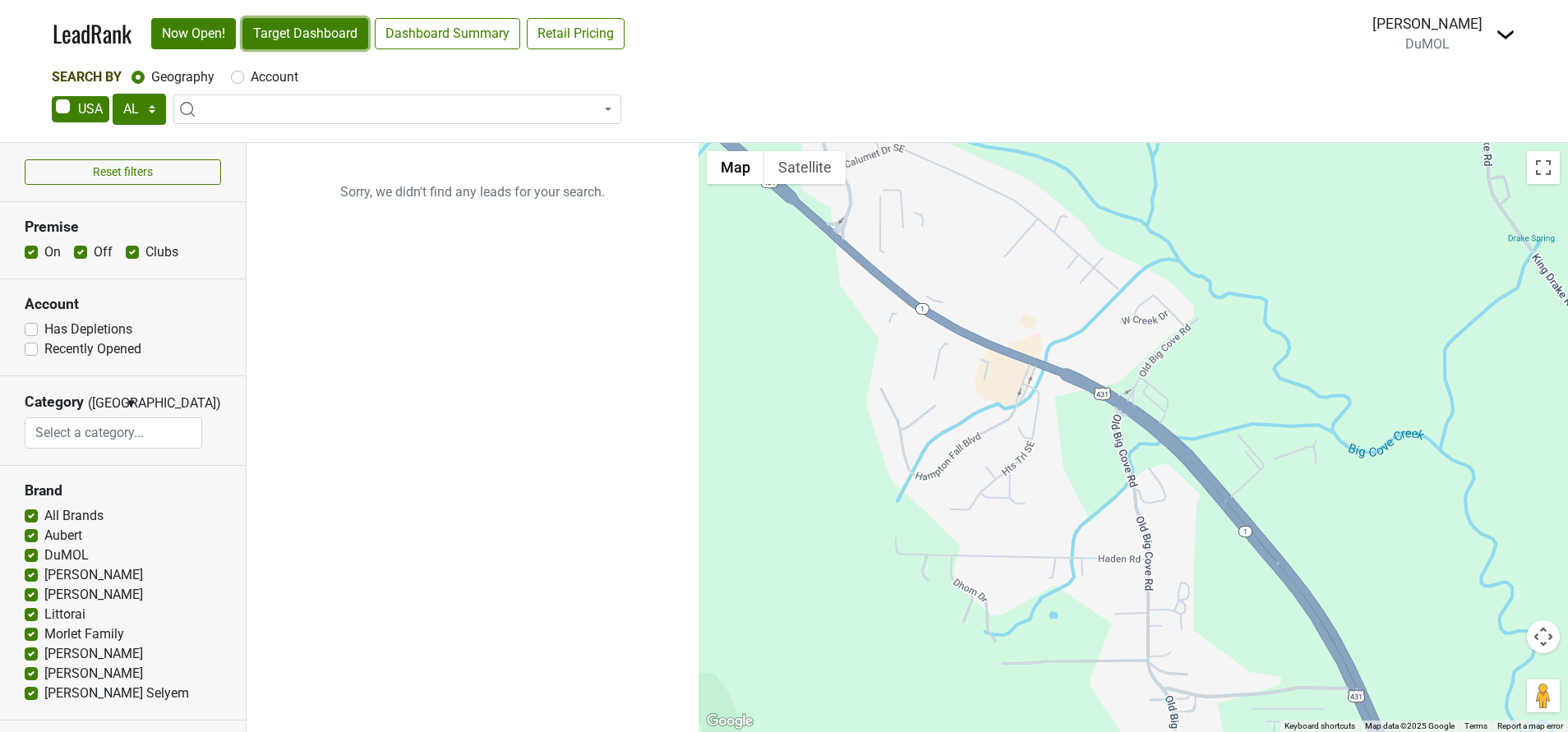
click at [312, 33] on link "Target Dashboard" at bounding box center [306, 33] width 126 height 31
click at [251, 72] on label "Account" at bounding box center [275, 77] width 48 height 20
click at [238, 72] on input "Account" at bounding box center [237, 76] width 13 height 16
radio input "true"
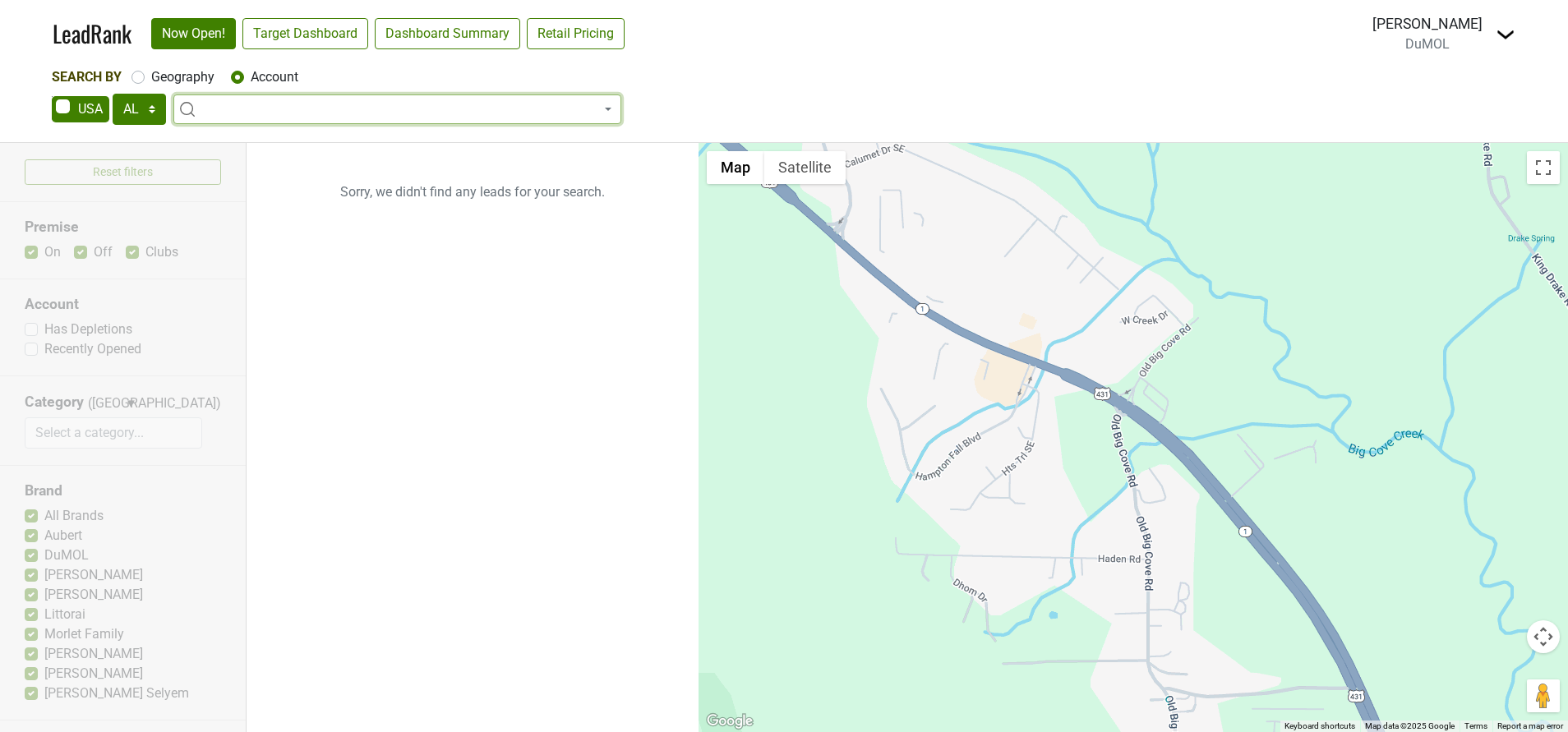
click at [244, 96] on span at bounding box center [397, 109] width 448 height 29
click at [243, 112] on span at bounding box center [397, 109] width 448 height 29
click at [243, 122] on span at bounding box center [397, 109] width 448 height 29
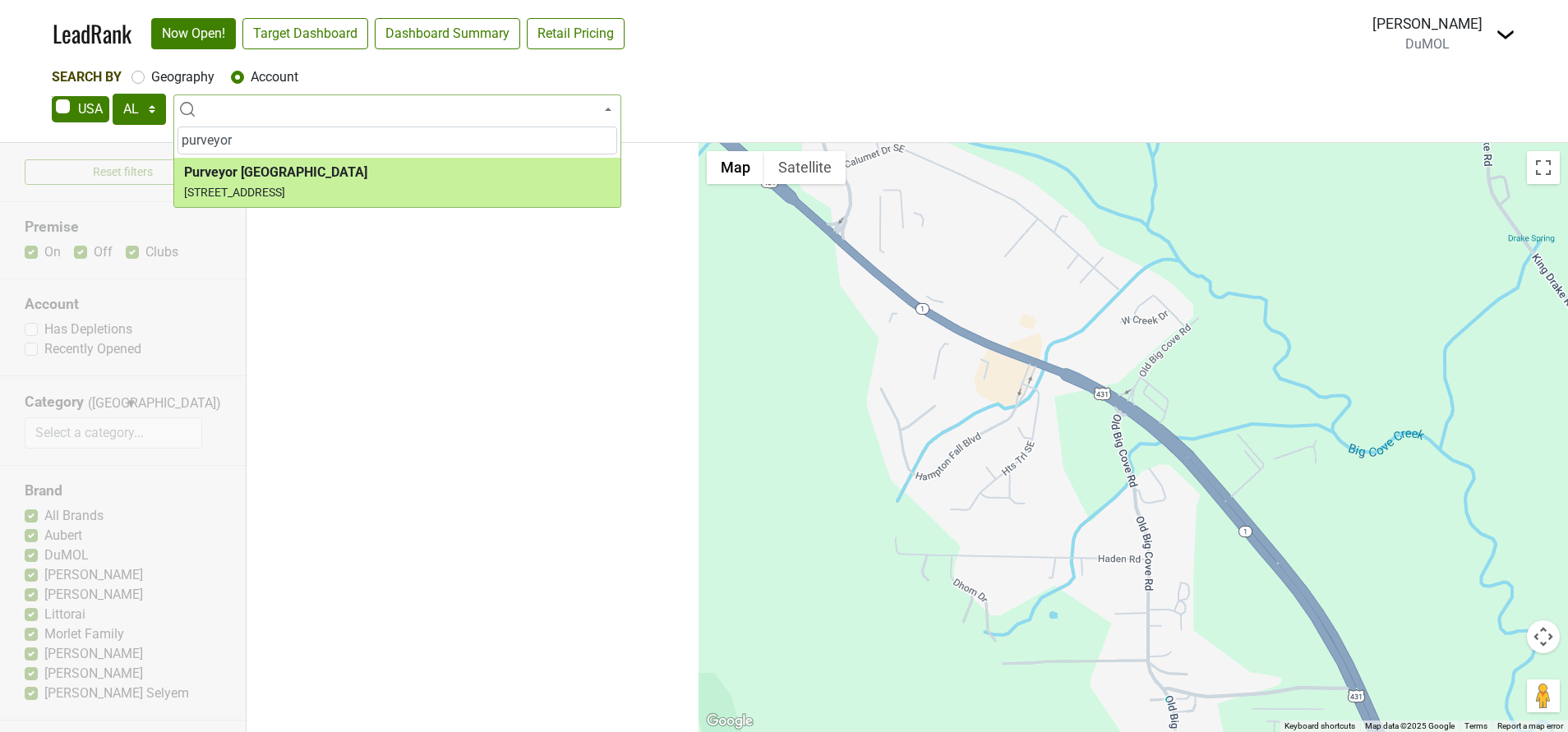
type input "purveyor"
select select "123799063"
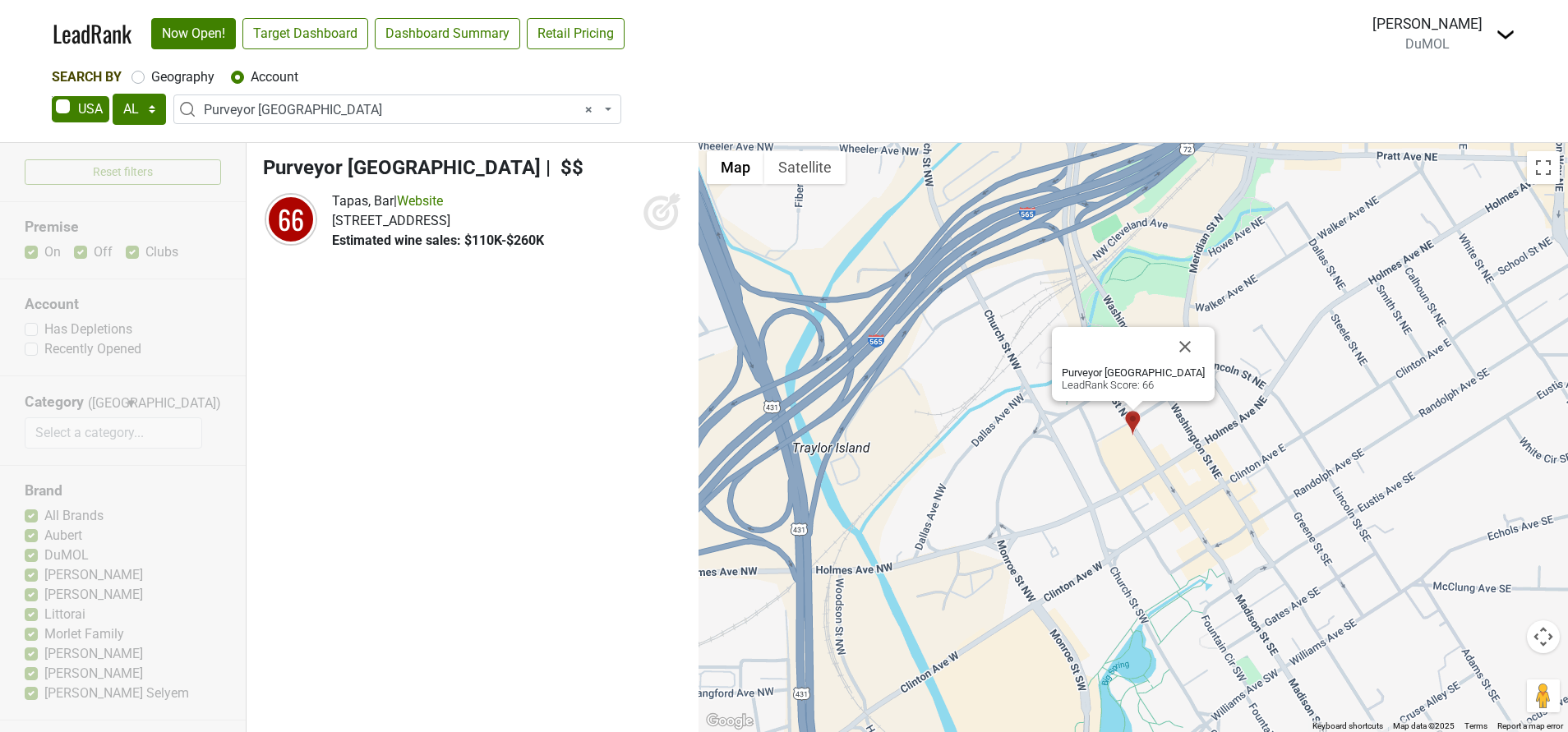
drag, startPoint x: 660, startPoint y: 212, endPoint x: 625, endPoint y: 210, distance: 35.1
click at [659, 212] on icon at bounding box center [663, 211] width 39 height 39
click at [436, 203] on link "Website" at bounding box center [421, 201] width 46 height 15
select select
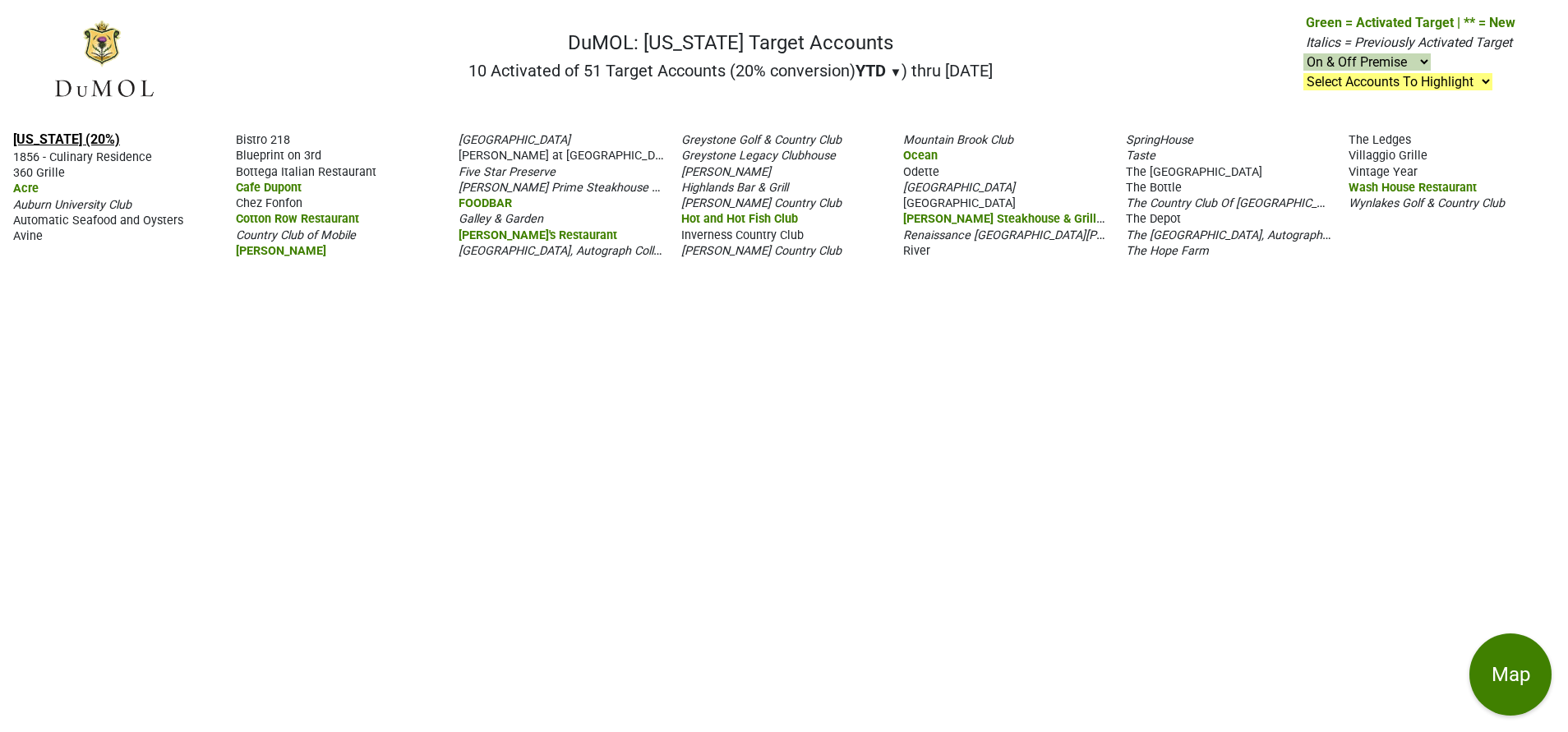
click at [56, 138] on link "Alabama (20%)" at bounding box center [66, 139] width 106 height 15
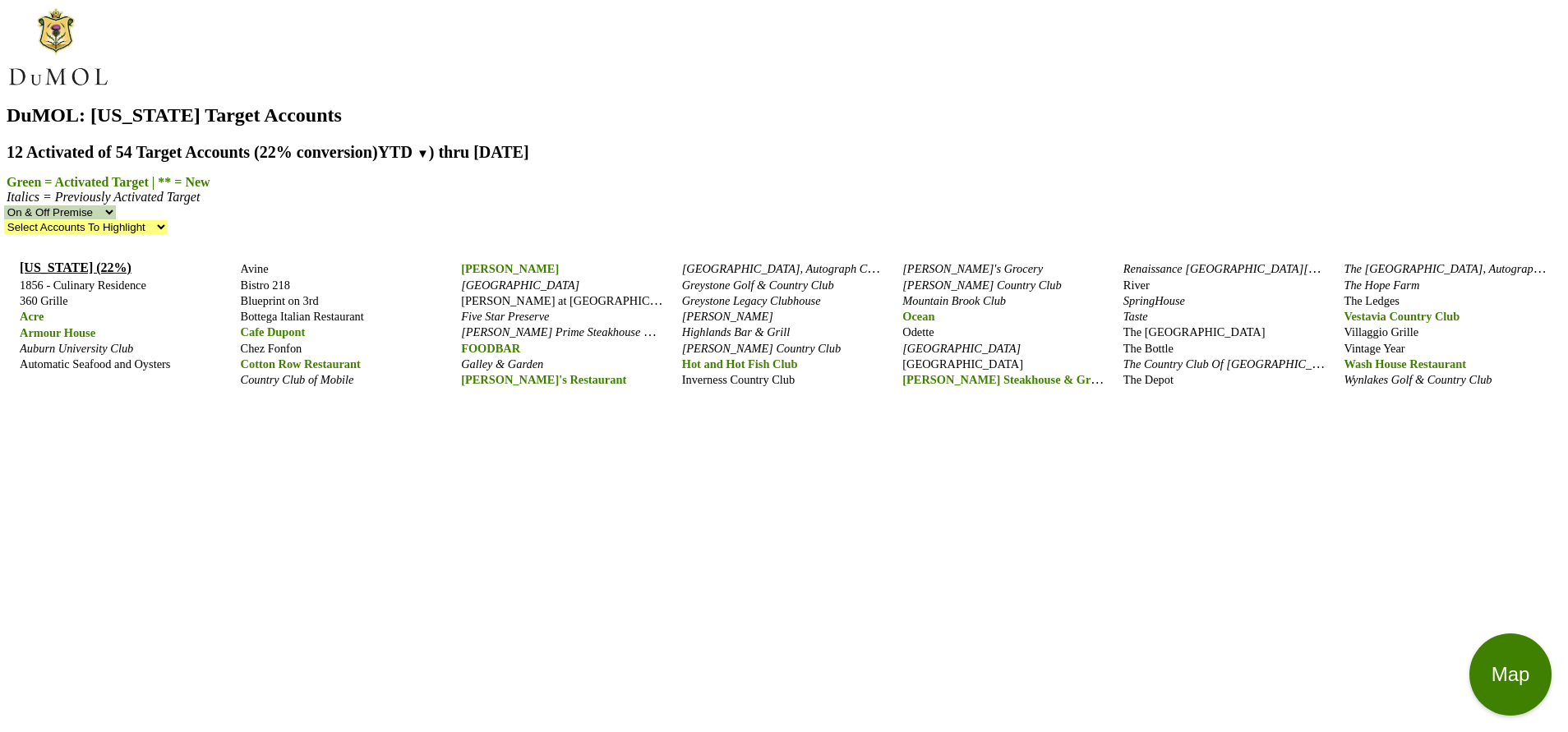
click at [925, 263] on span "[PERSON_NAME]'s Grocery" at bounding box center [973, 269] width 141 height 13
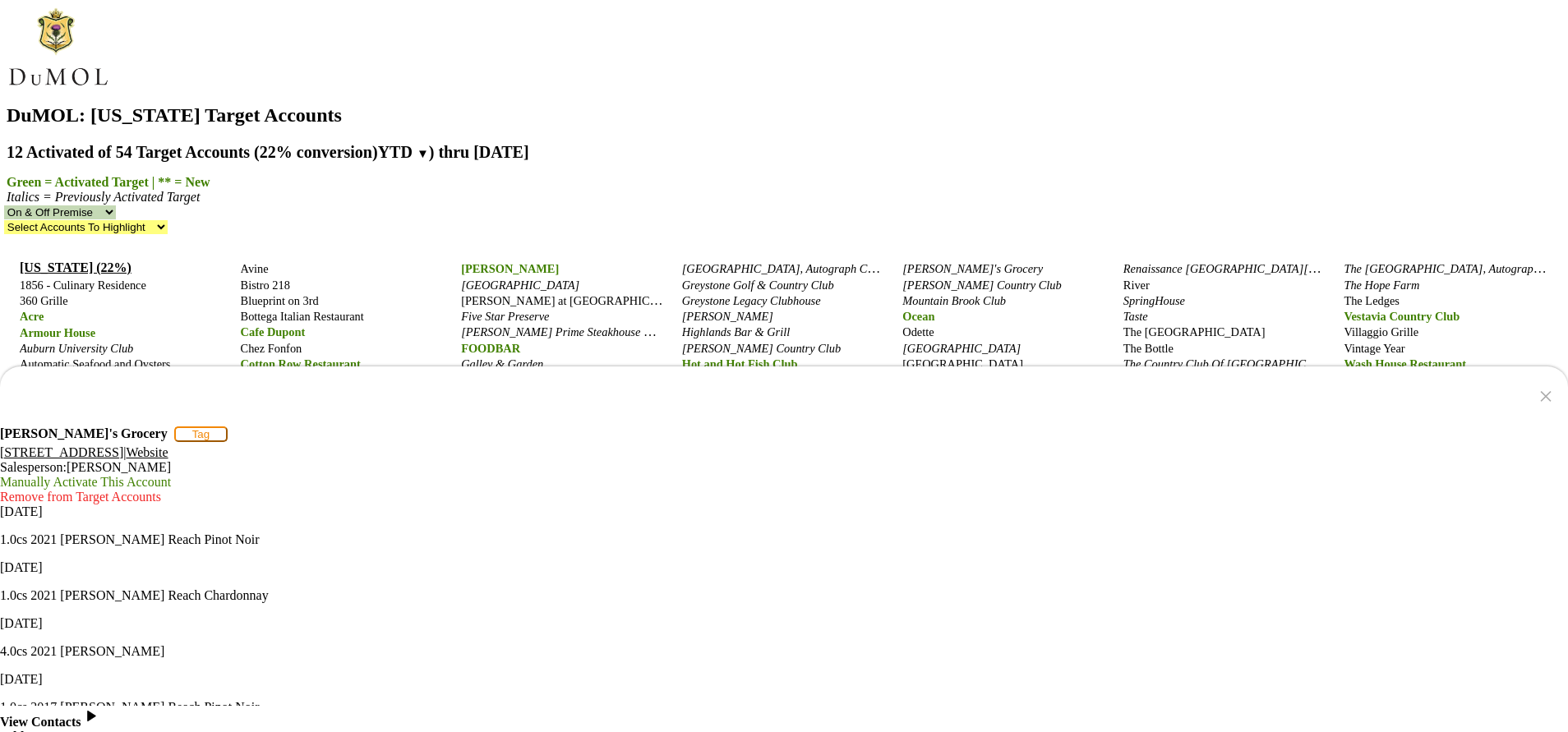
click at [548, 297] on div "× Mary's Grocery Tag 5694 US-431 S, Brownsboro, AL 35741 | Website Salesperson:…" at bounding box center [790, 366] width 1568 height 732
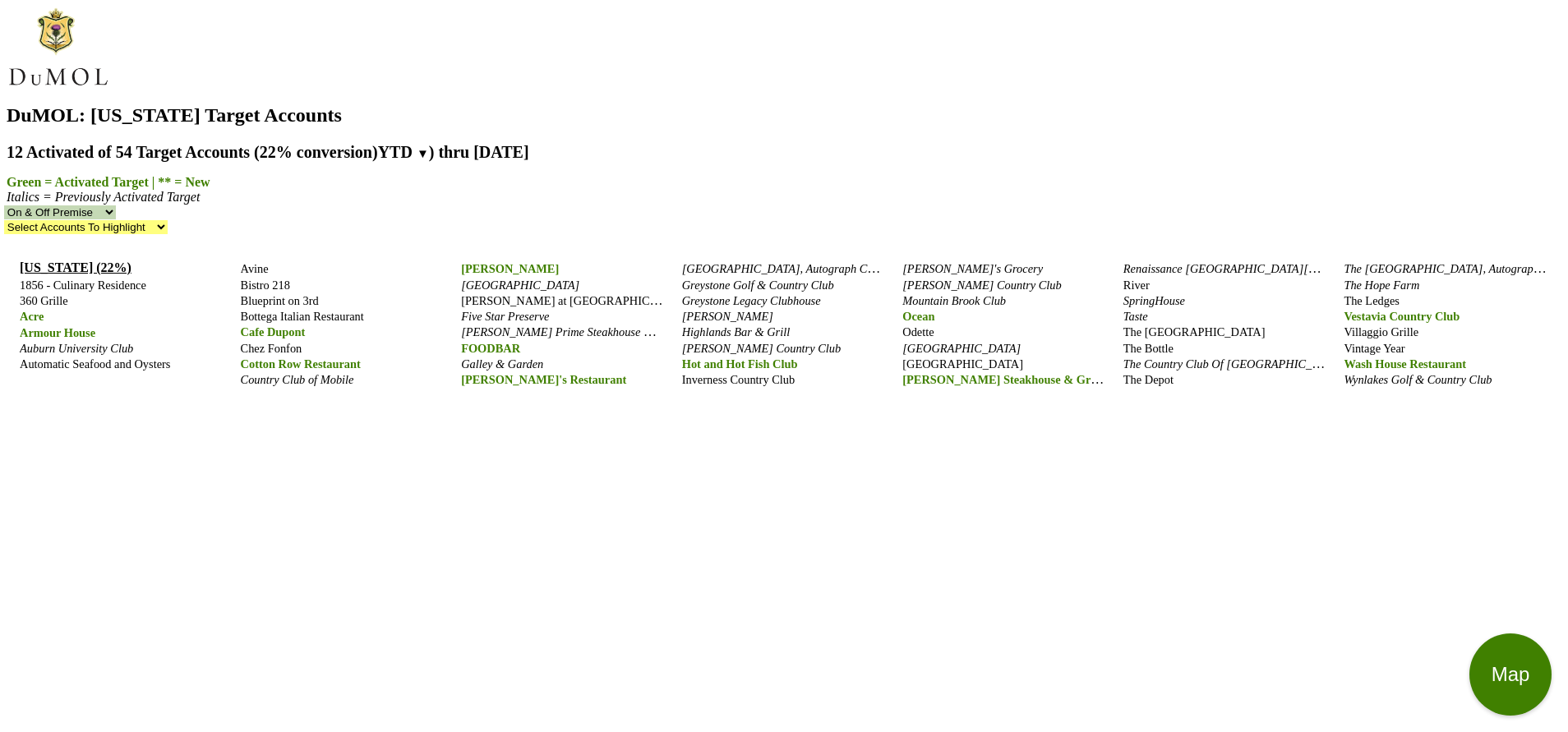
click at [512, 279] on span "[GEOGRAPHIC_DATA]" at bounding box center [520, 285] width 118 height 13
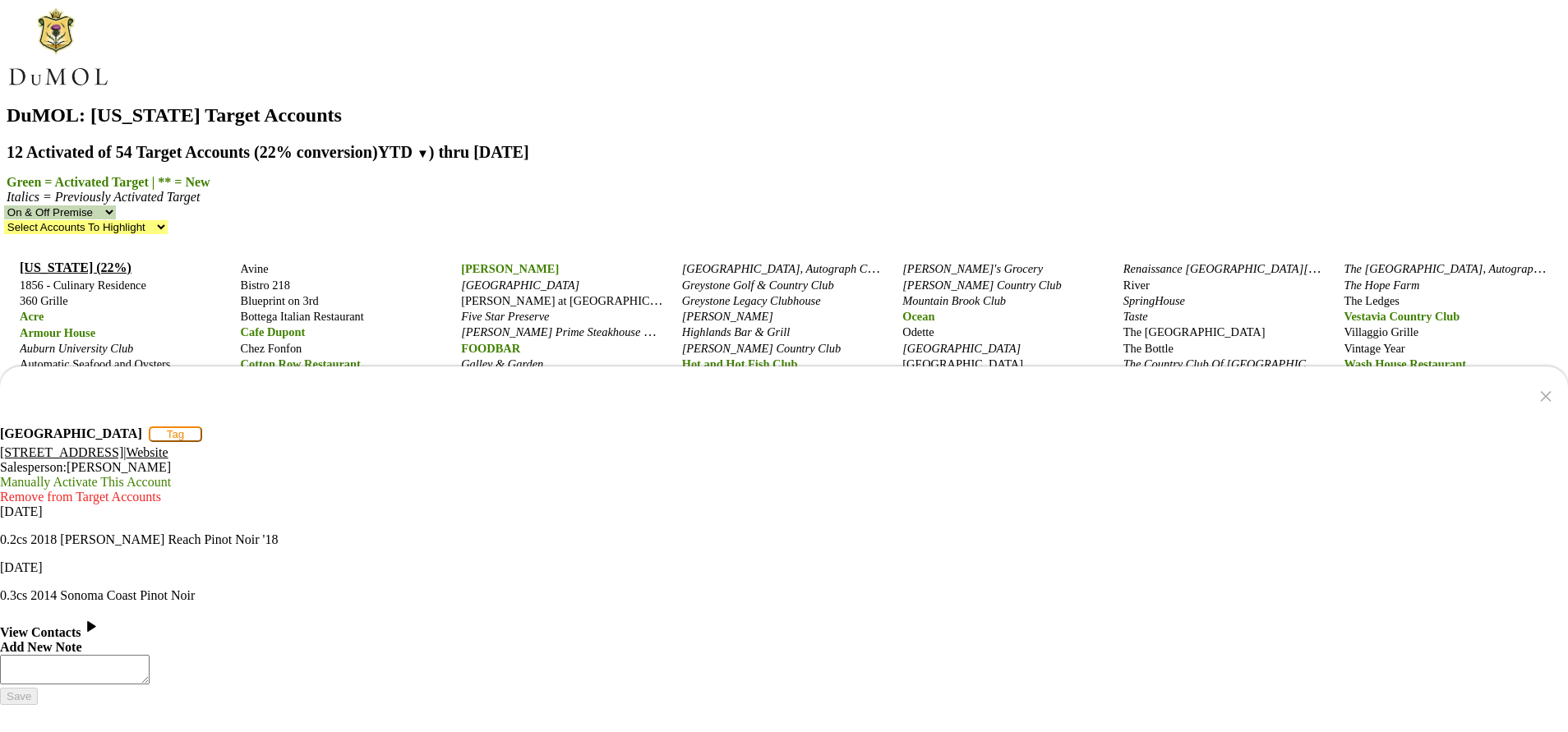
click at [1547, 405] on div "×" at bounding box center [1546, 396] width 15 height 30
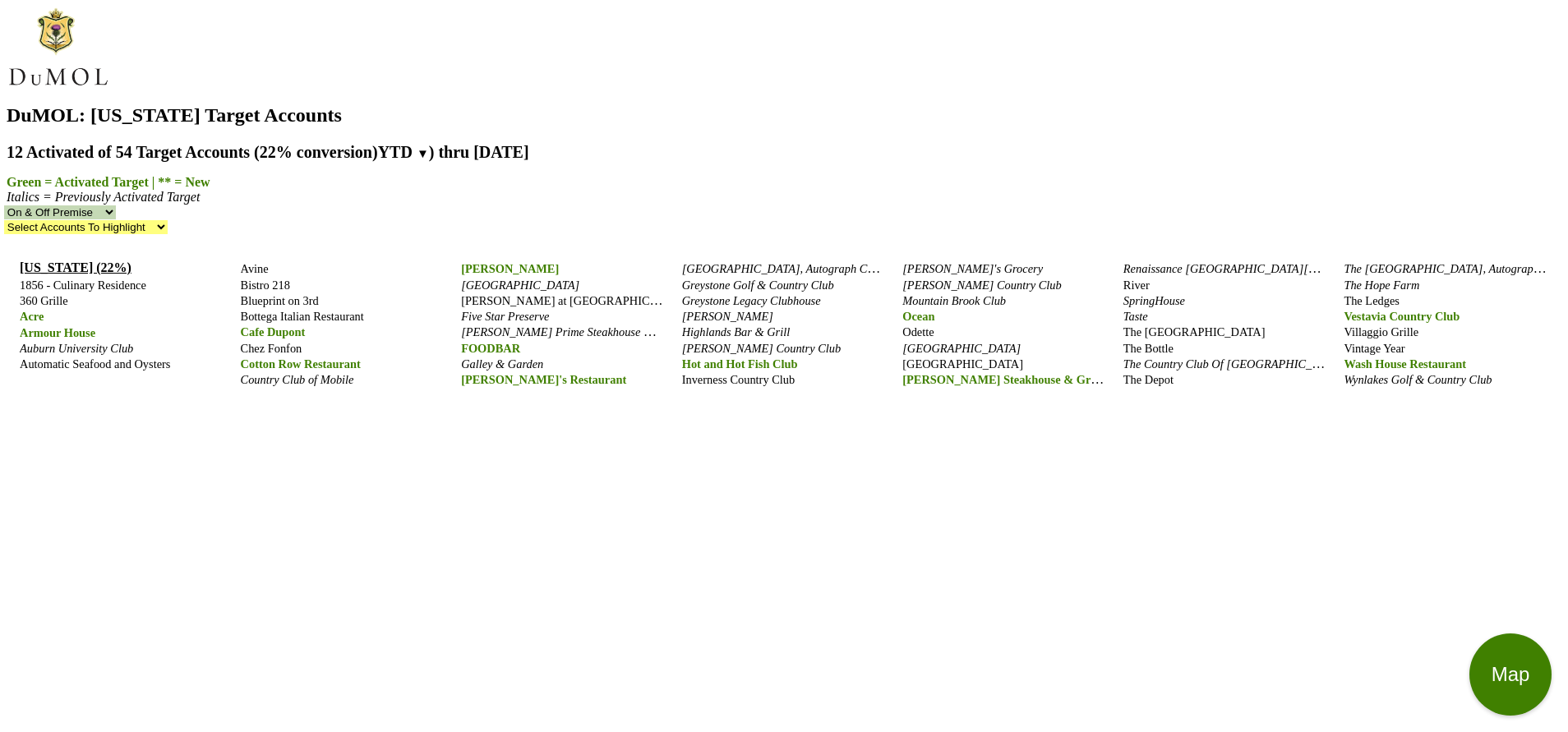
click at [1547, 405] on div "Alabama (22%) 1856 - Culinary Residence 360 Grille Acre Armour House Auburn Uni…" at bounding box center [784, 505] width 1555 height 517
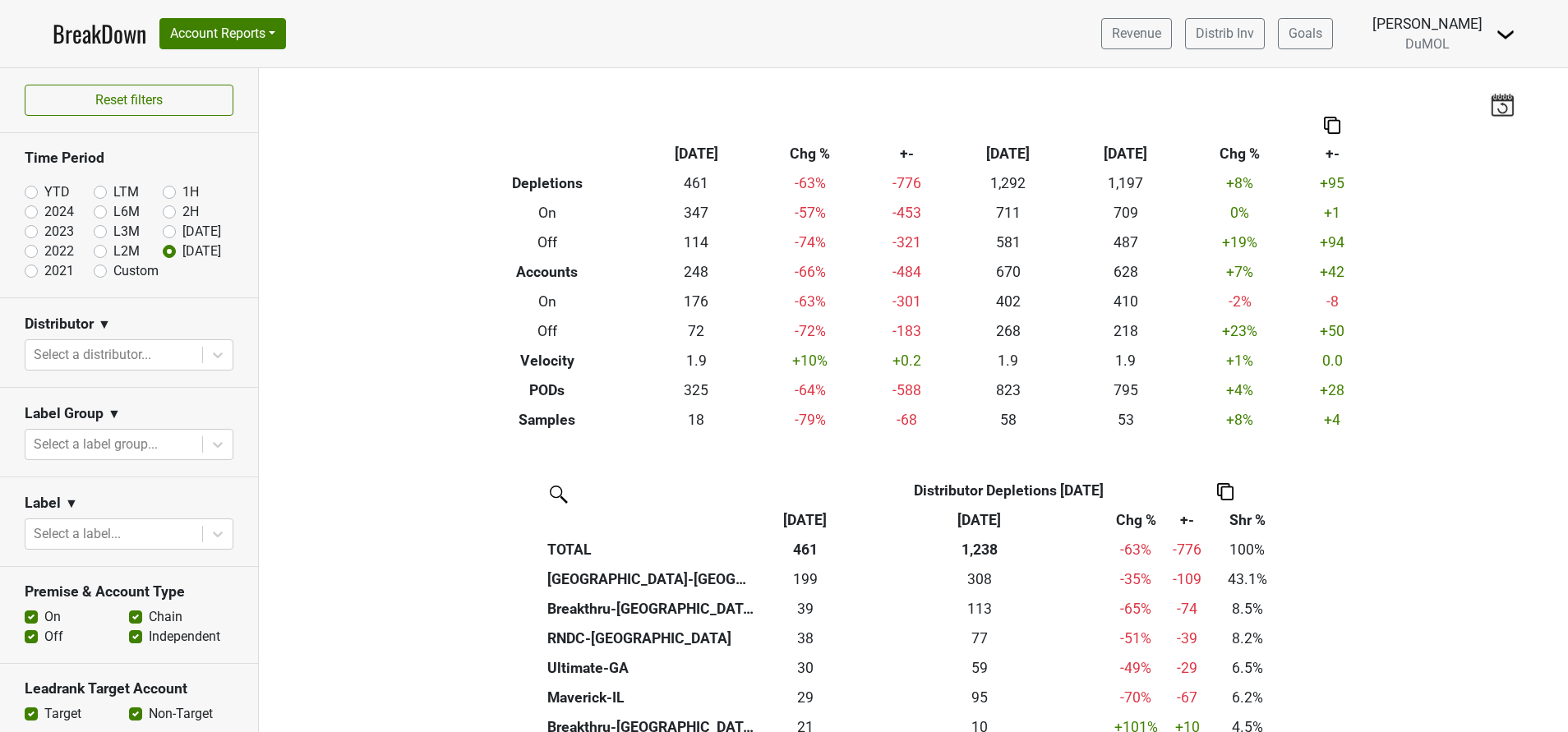
scroll to position [246, 0]
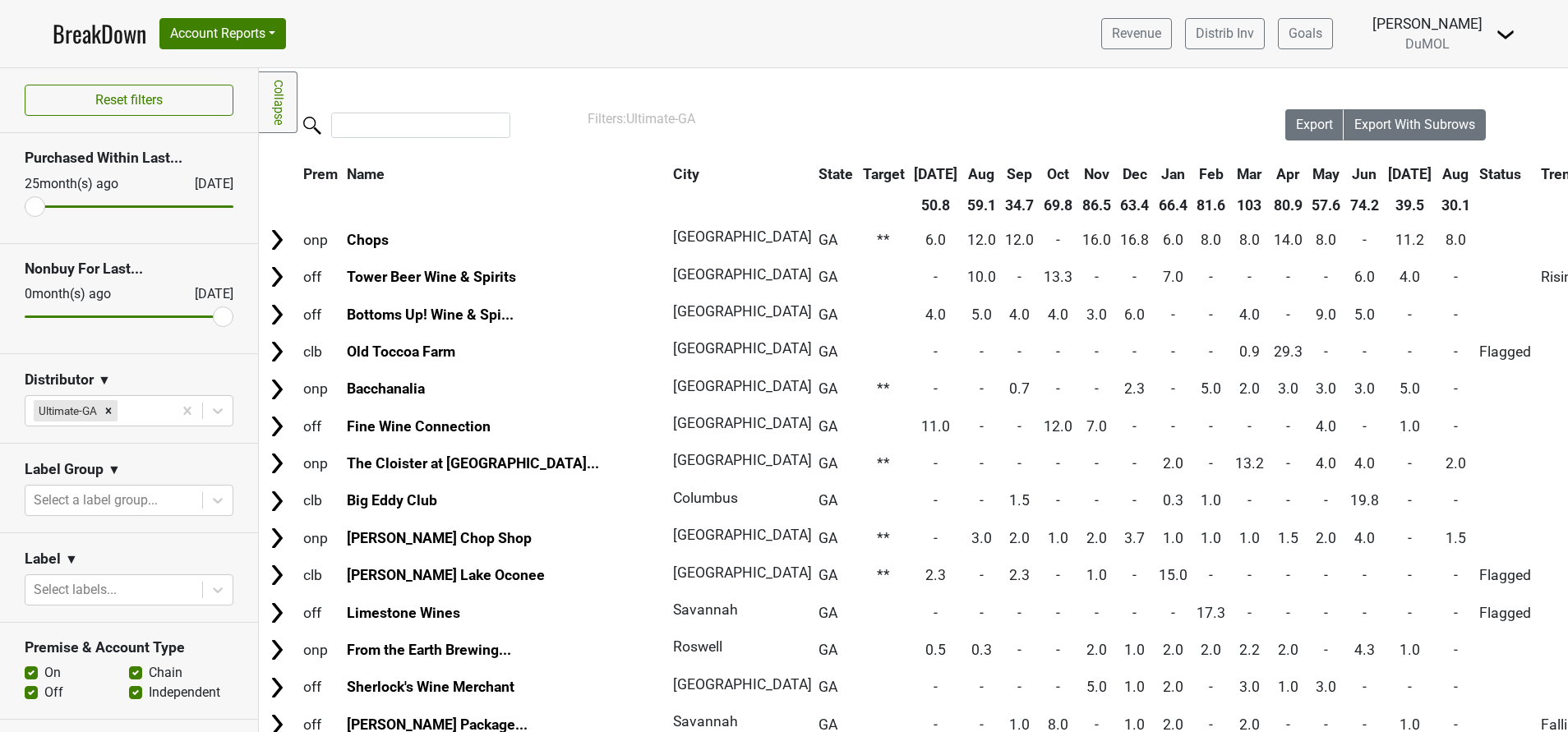
click at [1438, 171] on th "Aug" at bounding box center [1456, 174] width 37 height 29
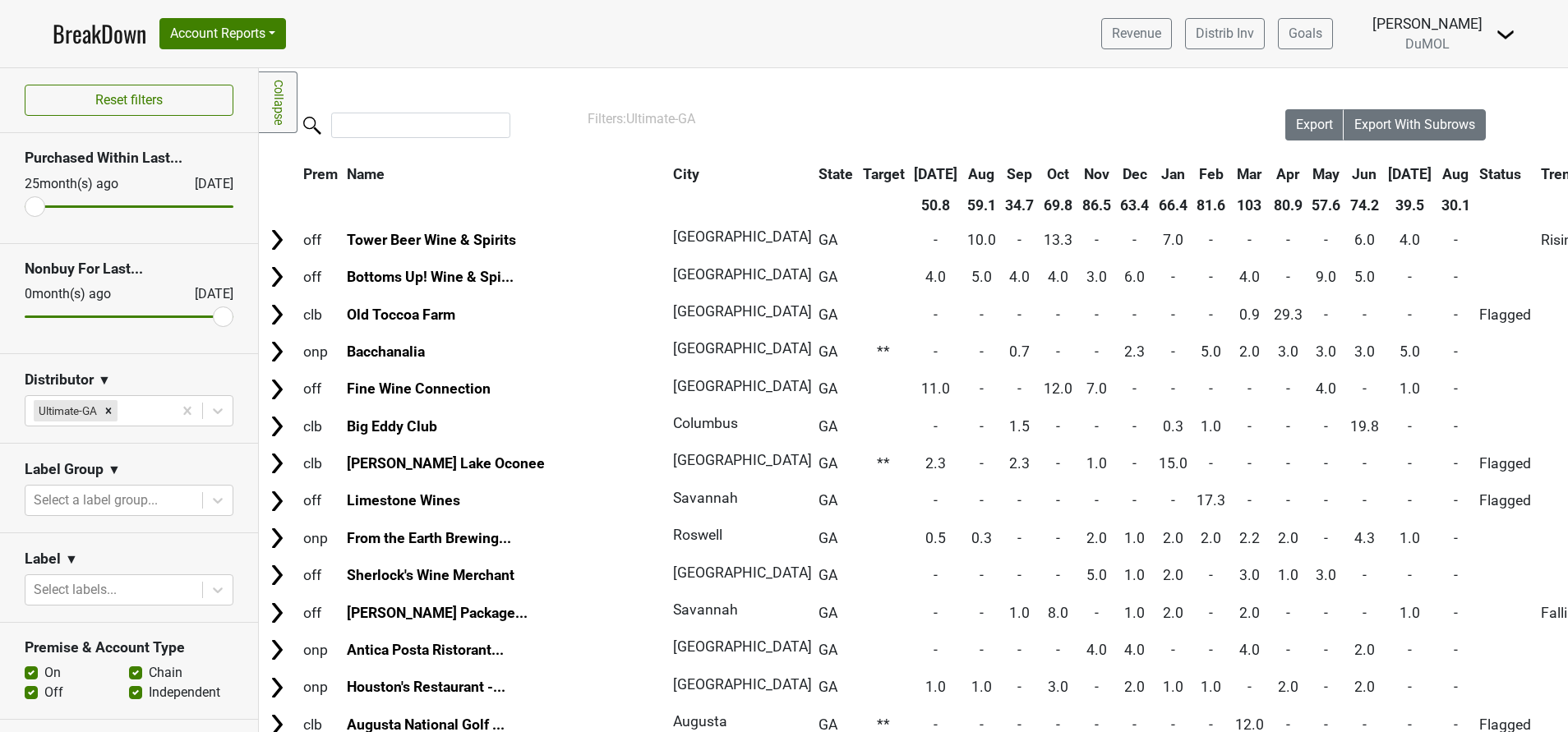
click at [1438, 174] on th "Aug" at bounding box center [1456, 174] width 37 height 29
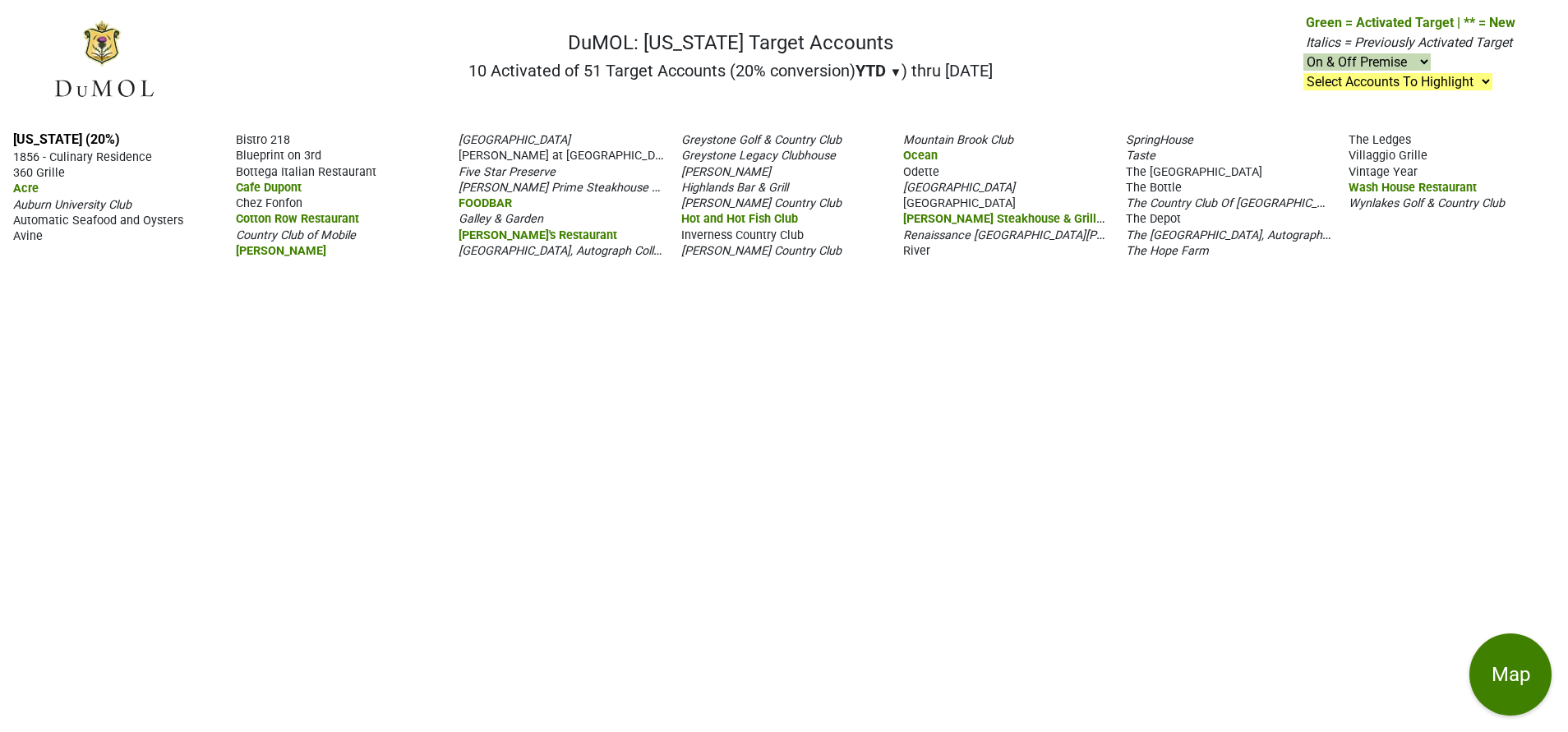
drag, startPoint x: 44, startPoint y: 134, endPoint x: 53, endPoint y: 126, distance: 12.0
click at [44, 134] on link "[US_STATE] (20%)" at bounding box center [66, 139] width 106 height 15
